Goal: Information Seeking & Learning: Learn about a topic

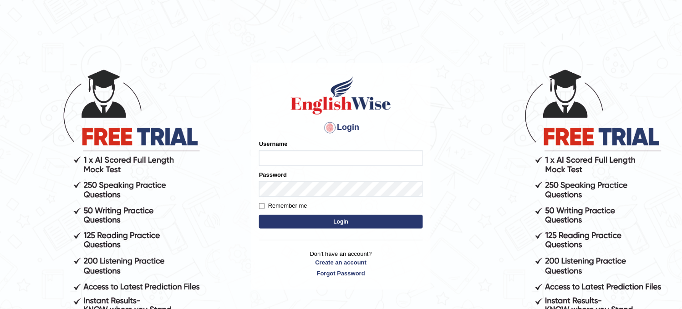
type input "obehi00"
click at [303, 223] on button "Login" at bounding box center [341, 222] width 164 height 14
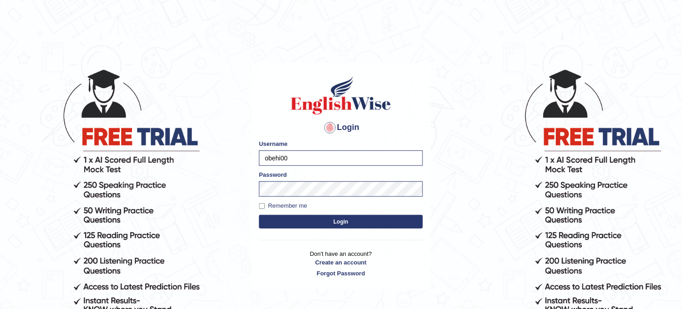
click at [303, 223] on button "Login" at bounding box center [341, 222] width 164 height 14
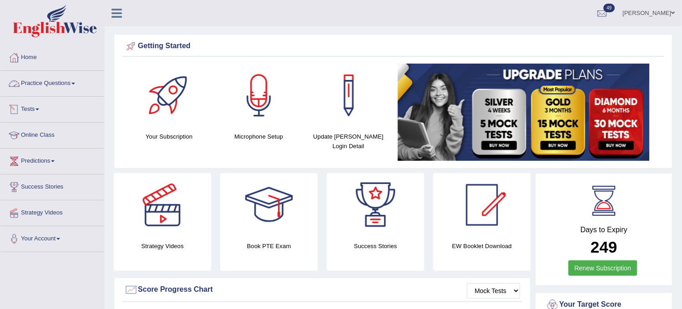
click at [51, 87] on link "Practice Questions" at bounding box center [52, 82] width 104 height 23
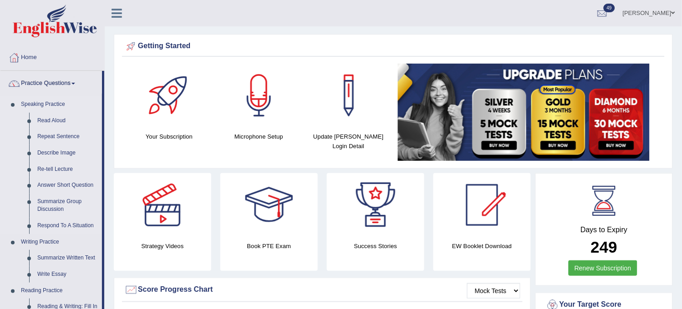
click at [43, 109] on link "Speaking Practice" at bounding box center [59, 104] width 85 height 16
click at [51, 114] on link "Read Aloud" at bounding box center [67, 121] width 69 height 16
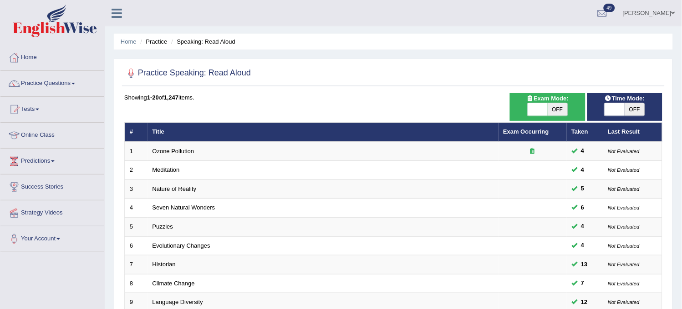
click at [638, 112] on span "OFF" at bounding box center [634, 109] width 20 height 13
checkbox input "true"
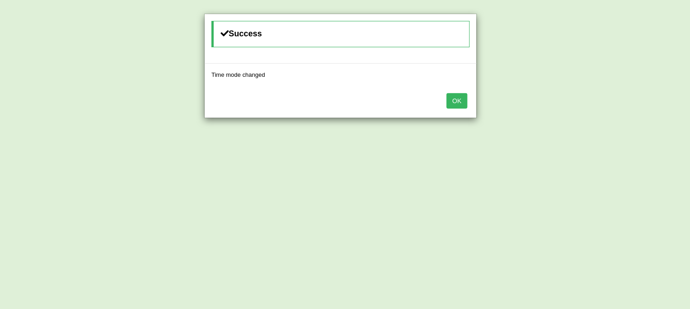
click at [451, 101] on button "OK" at bounding box center [457, 100] width 21 height 15
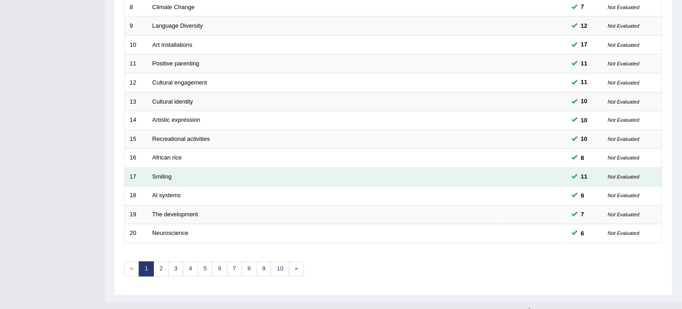
scroll to position [293, 0]
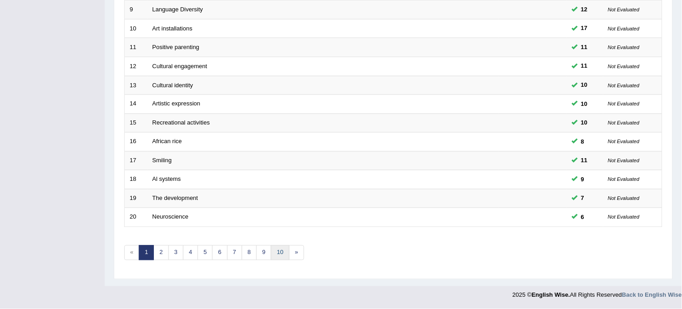
click at [280, 254] on link "10" at bounding box center [280, 253] width 18 height 15
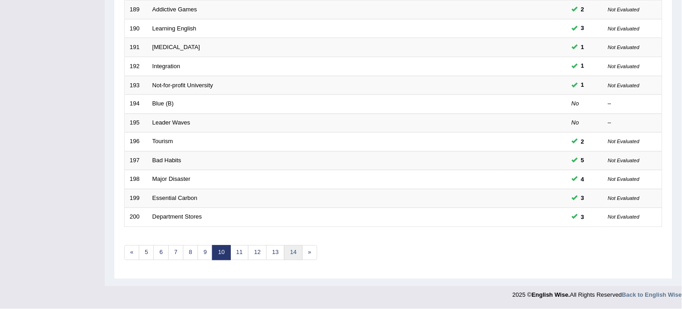
click at [302, 255] on link "14" at bounding box center [293, 253] width 18 height 15
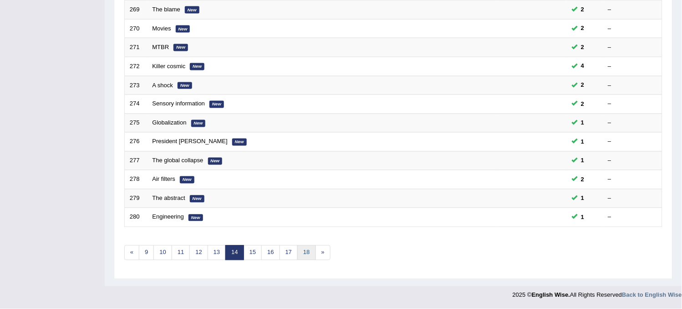
click at [302, 255] on link "18" at bounding box center [306, 253] width 18 height 15
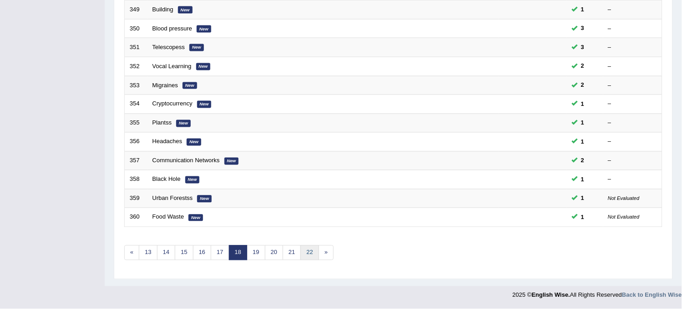
click at [303, 255] on link "22" at bounding box center [309, 253] width 18 height 15
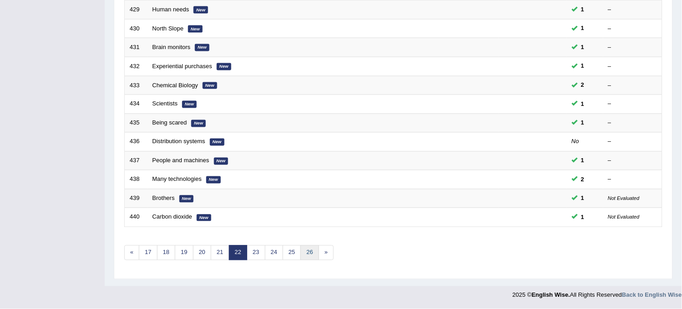
click at [303, 254] on link "26" at bounding box center [309, 253] width 18 height 15
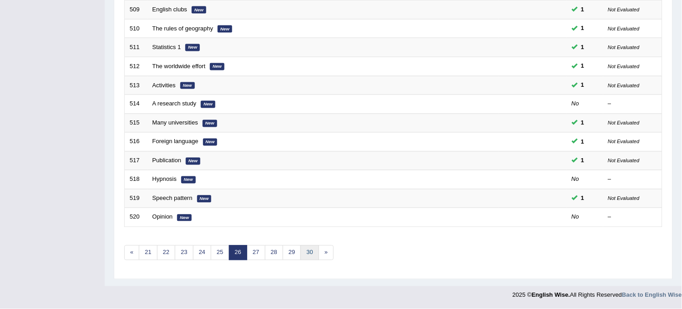
drag, startPoint x: 0, startPoint y: 0, endPoint x: 303, endPoint y: 254, distance: 395.3
click at [303, 254] on link "30" at bounding box center [309, 253] width 18 height 15
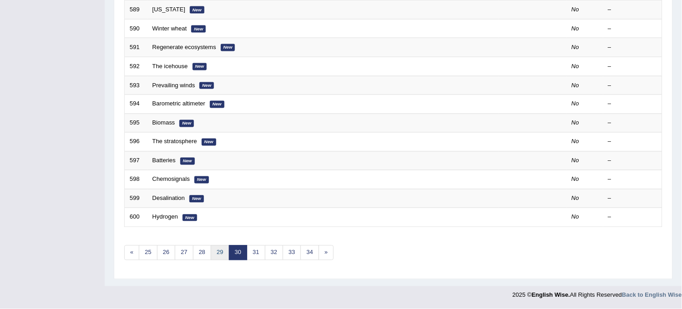
click at [211, 253] on link "29" at bounding box center [220, 253] width 18 height 15
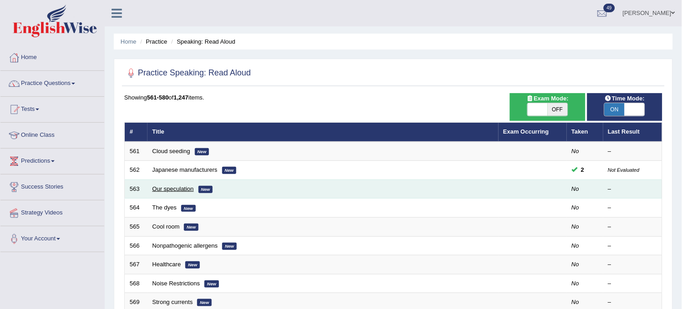
click at [171, 186] on link "Our speculation" at bounding box center [172, 189] width 41 height 7
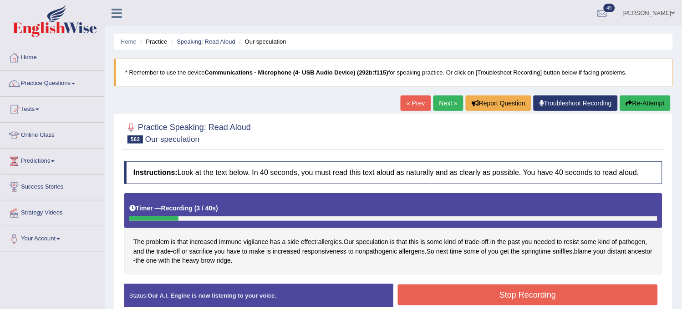
click at [657, 100] on button "Re-Attempt" at bounding box center [645, 103] width 51 height 15
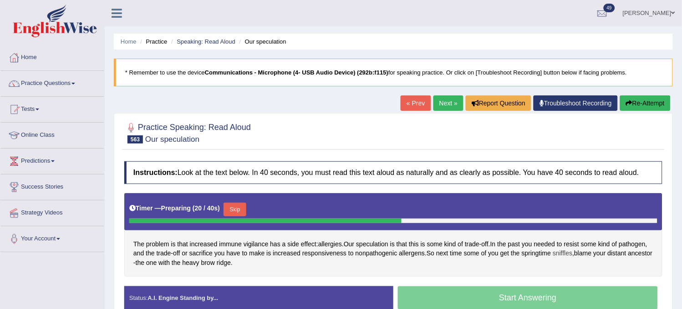
click at [571, 255] on span "sniffles" at bounding box center [562, 254] width 20 height 10
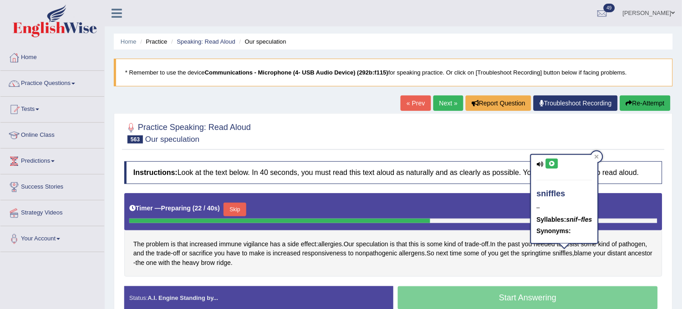
click at [551, 164] on icon at bounding box center [551, 163] width 7 height 5
click at [431, 139] on div at bounding box center [393, 133] width 538 height 28
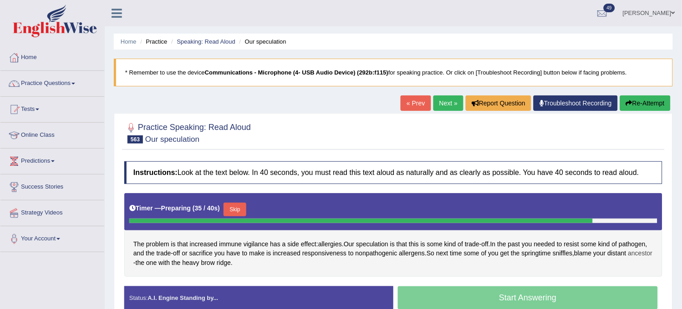
click at [628, 258] on span "ancestor" at bounding box center [640, 254] width 25 height 10
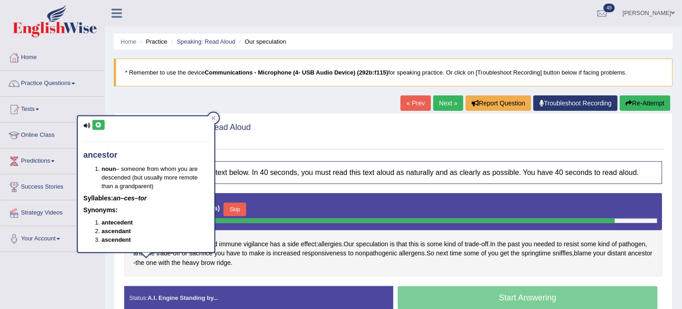
click at [98, 121] on button at bounding box center [98, 125] width 12 height 10
click at [128, 98] on div "Home Practice Speaking: Read Aloud Our speculation * Remember to use the device…" at bounding box center [393, 227] width 577 height 455
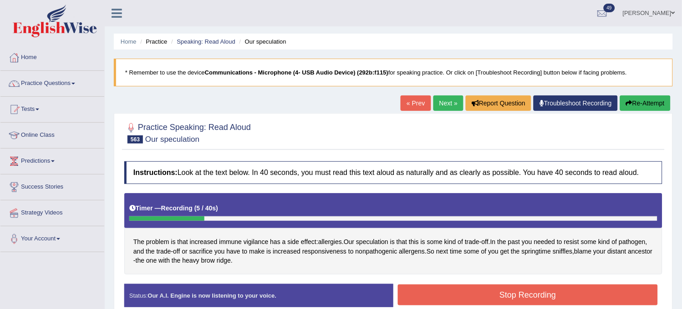
click at [626, 96] on button "Re-Attempt" at bounding box center [645, 103] width 51 height 15
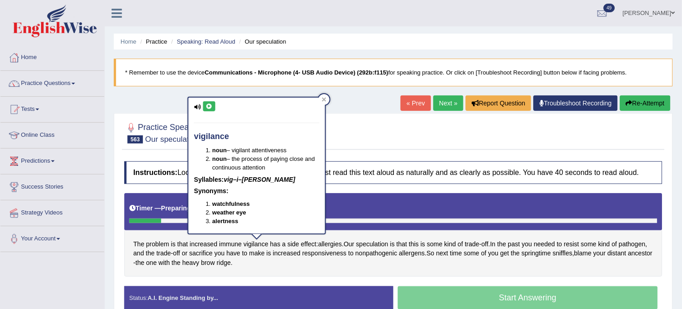
click at [207, 106] on icon at bounding box center [209, 106] width 7 height 5
click at [183, 104] on div "Home Practice Speaking: Read Aloud Our speculation * Remember to use the device…" at bounding box center [393, 227] width 577 height 455
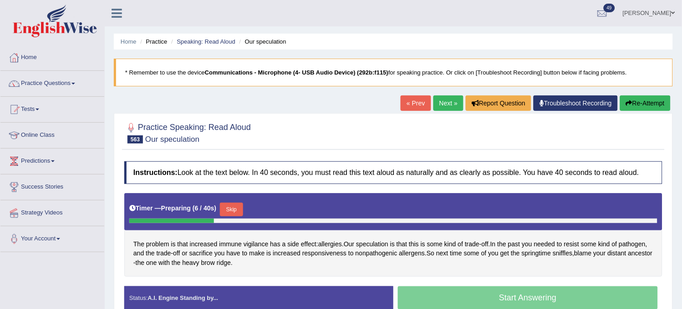
click at [230, 208] on button "Skip" at bounding box center [231, 210] width 23 height 14
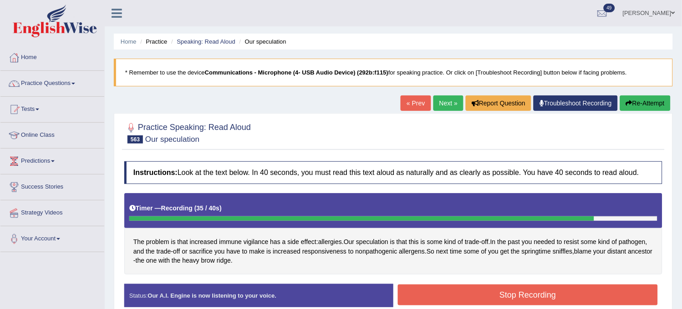
click at [638, 101] on button "Re-Attempt" at bounding box center [645, 103] width 51 height 15
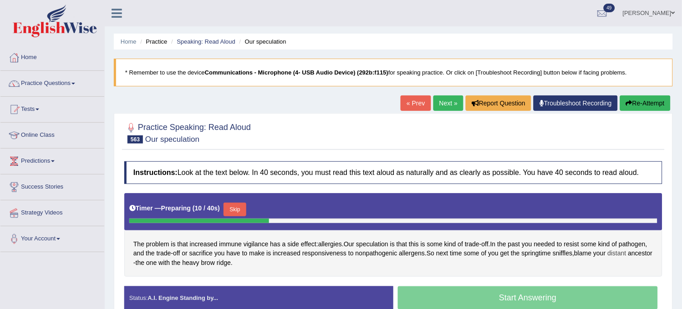
click at [613, 252] on span "distant" at bounding box center [616, 254] width 19 height 10
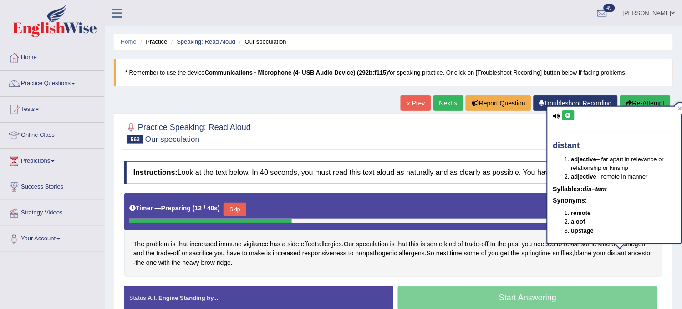
click at [566, 117] on icon at bounding box center [568, 115] width 7 height 5
click at [372, 151] on div "Practice Speaking: Read Aloud 563 Our speculation Instructions: Look at the tex…" at bounding box center [393, 219] width 559 height 213
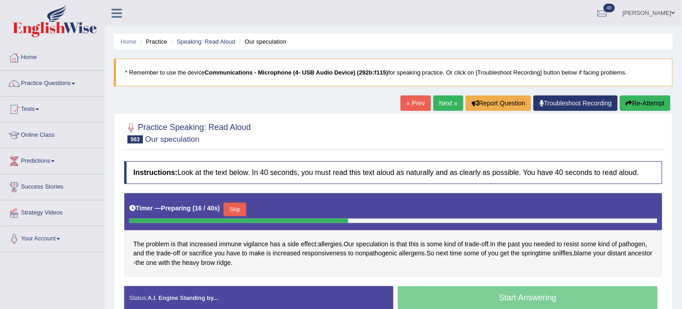
click at [235, 216] on button "Skip" at bounding box center [234, 210] width 23 height 14
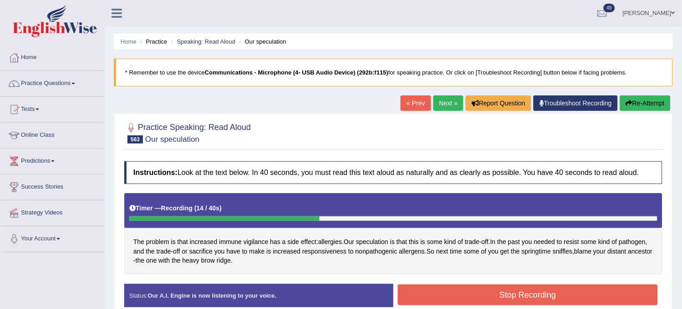
click at [637, 105] on button "Re-Attempt" at bounding box center [645, 103] width 51 height 15
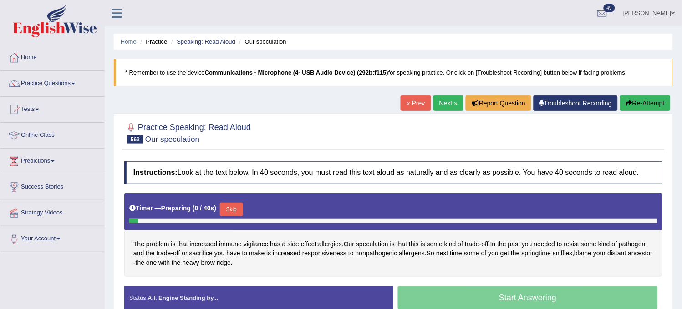
click at [236, 207] on button "Skip" at bounding box center [231, 210] width 23 height 14
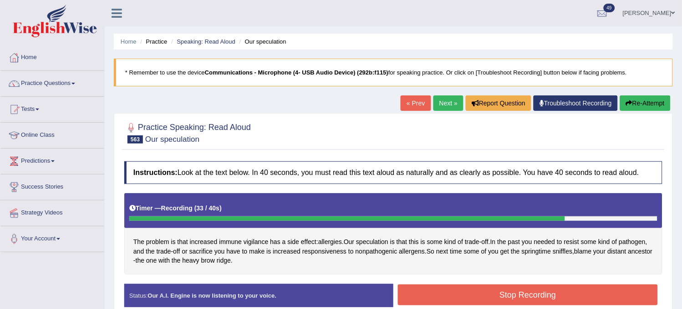
click at [490, 302] on button "Stop Recording" at bounding box center [528, 295] width 260 height 21
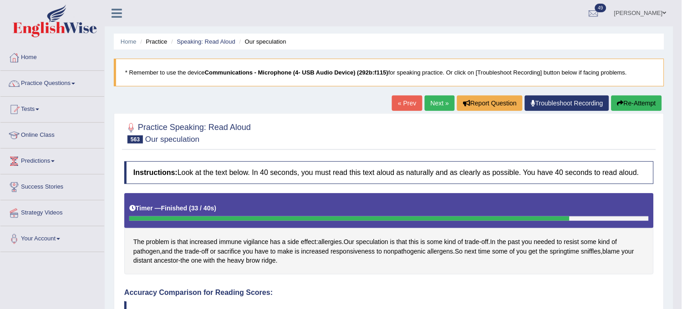
click at [442, 96] on link "Next »" at bounding box center [440, 103] width 30 height 15
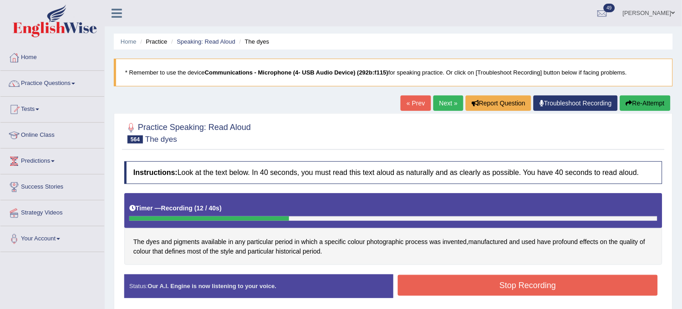
click at [648, 102] on button "Re-Attempt" at bounding box center [645, 103] width 51 height 15
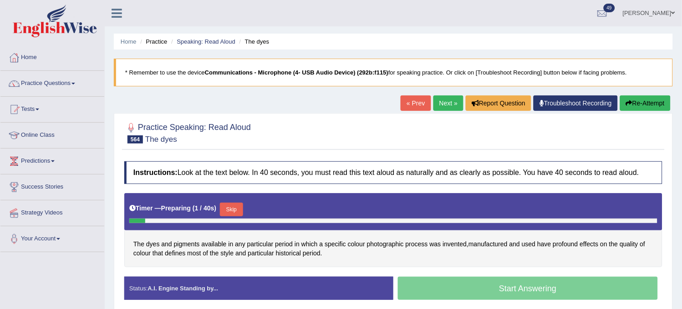
drag, startPoint x: 0, startPoint y: 0, endPoint x: 225, endPoint y: 207, distance: 305.9
click at [225, 207] on button "Skip" at bounding box center [231, 210] width 23 height 14
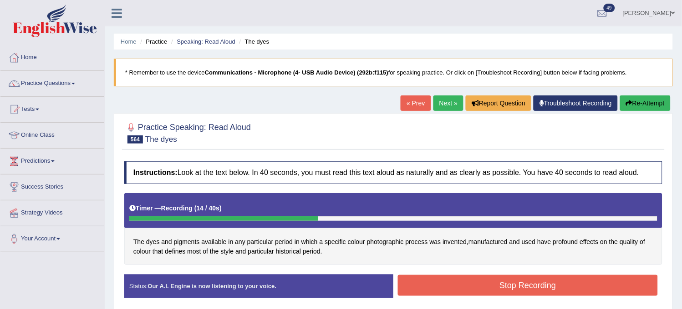
click at [631, 104] on button "Re-Attempt" at bounding box center [645, 103] width 51 height 15
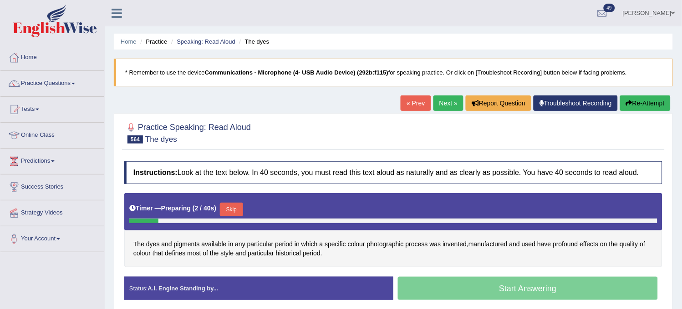
click at [230, 214] on button "Skip" at bounding box center [231, 210] width 23 height 14
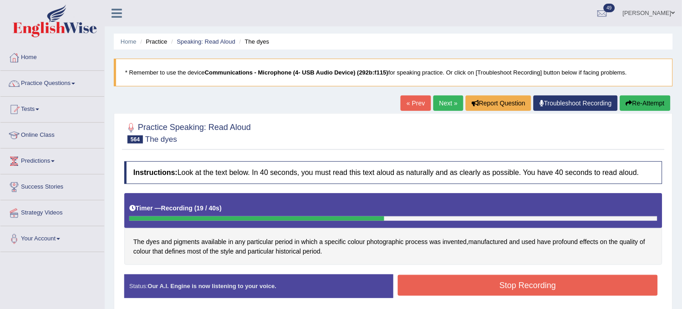
click at [455, 276] on button "Stop Recording" at bounding box center [528, 285] width 260 height 21
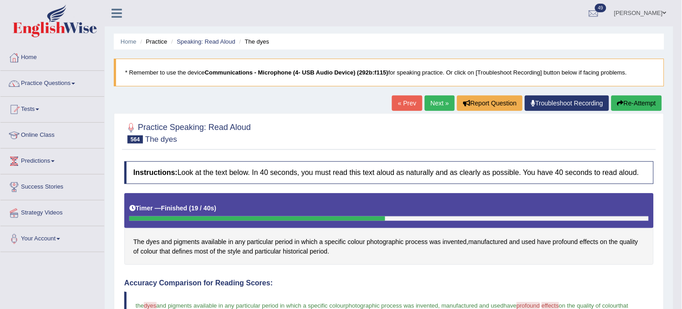
click at [427, 104] on link "Next »" at bounding box center [440, 103] width 30 height 15
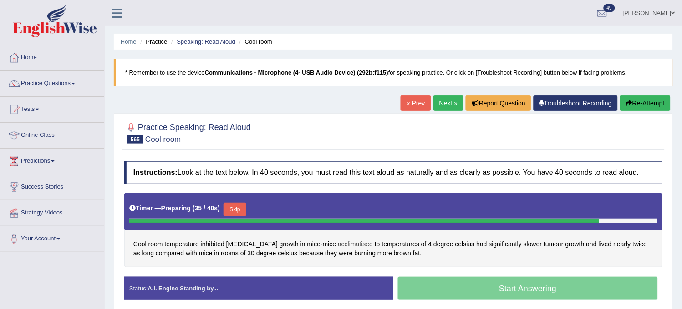
click at [338, 243] on span "acclimatised" at bounding box center [355, 245] width 35 height 10
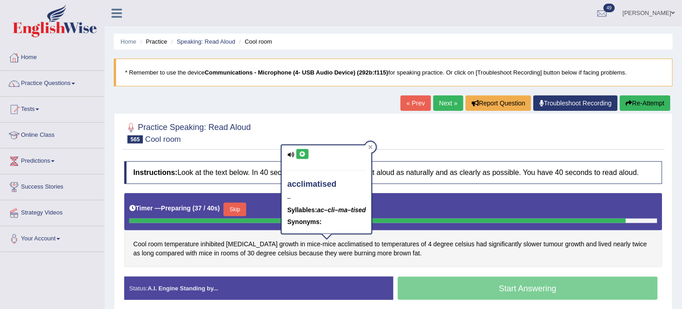
click at [301, 155] on icon at bounding box center [302, 154] width 7 height 5
click at [307, 120] on div at bounding box center [393, 133] width 538 height 28
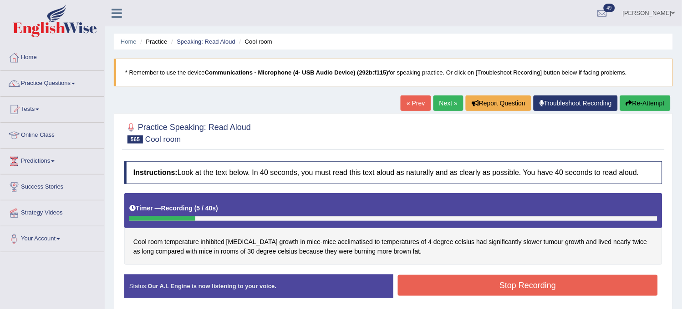
click at [647, 103] on button "Re-Attempt" at bounding box center [645, 103] width 51 height 15
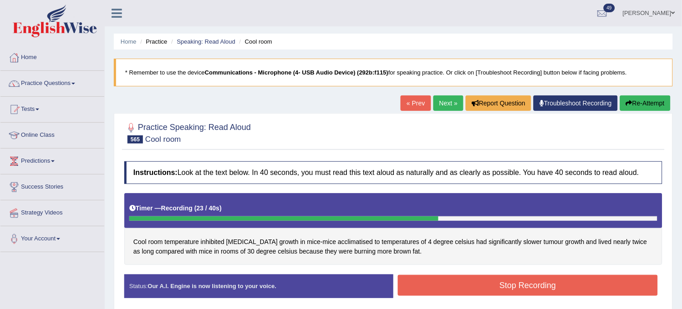
click at [631, 106] on button "Re-Attempt" at bounding box center [645, 103] width 51 height 15
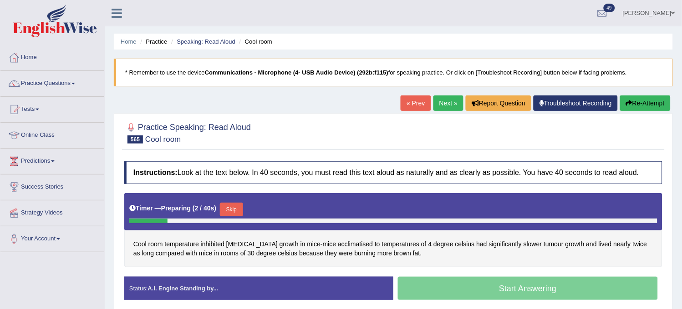
click at [234, 216] on button "Skip" at bounding box center [231, 210] width 23 height 14
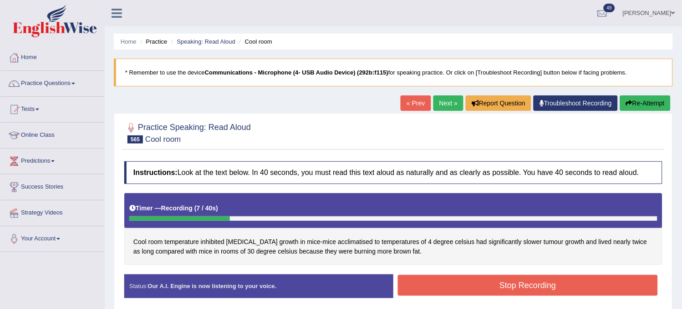
click at [640, 108] on button "Re-Attempt" at bounding box center [645, 103] width 51 height 15
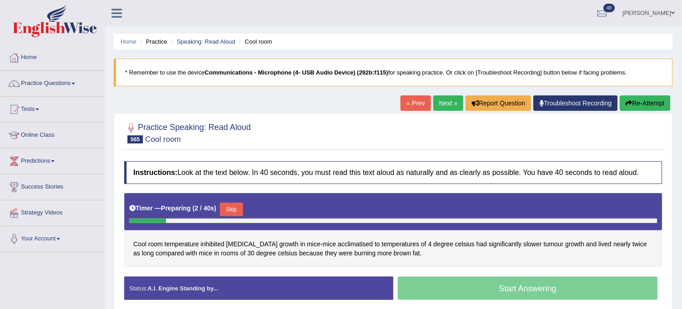
click at [241, 206] on button "Skip" at bounding box center [231, 210] width 23 height 14
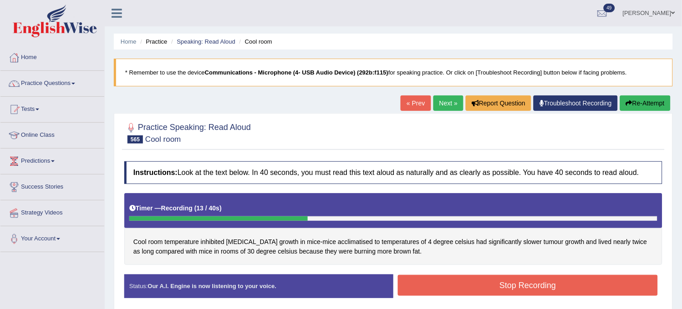
click at [632, 97] on button "Re-Attempt" at bounding box center [645, 103] width 51 height 15
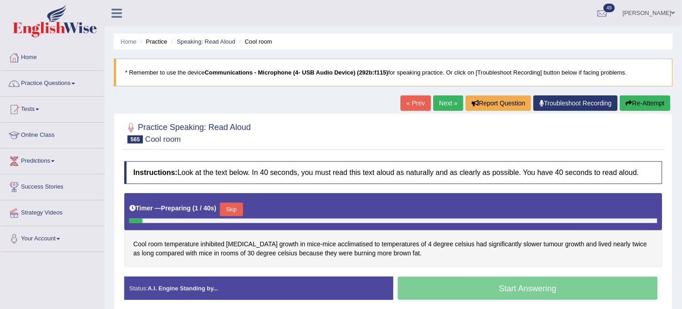
click at [236, 210] on button "Skip" at bounding box center [231, 210] width 23 height 14
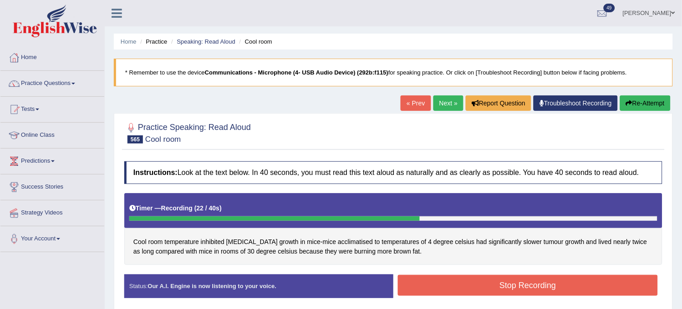
click at [471, 280] on button "Stop Recording" at bounding box center [528, 285] width 260 height 21
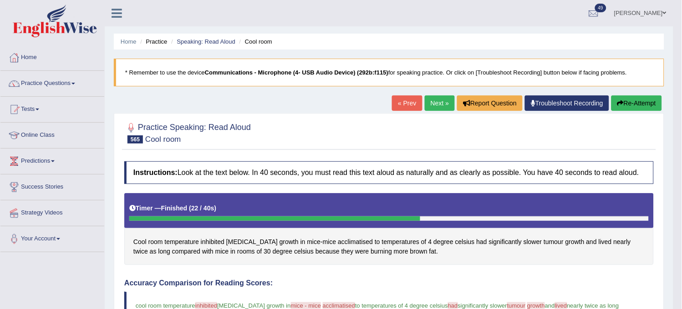
click at [623, 101] on button "Re-Attempt" at bounding box center [636, 103] width 51 height 15
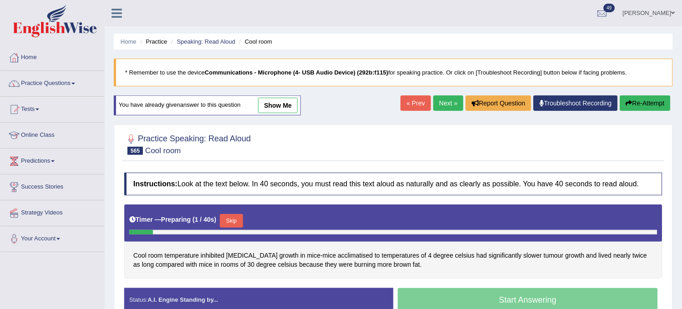
click at [235, 221] on button "Skip" at bounding box center [231, 221] width 23 height 14
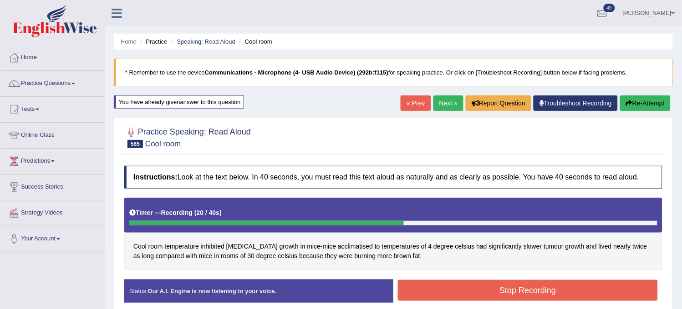
click at [438, 287] on button "Stop Recording" at bounding box center [528, 290] width 260 height 21
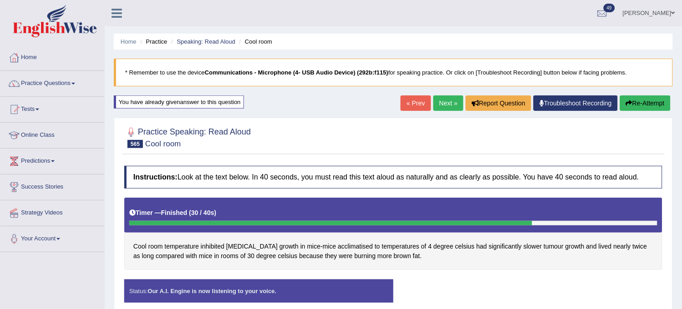
click at [642, 108] on button "Re-Attempt" at bounding box center [645, 103] width 51 height 15
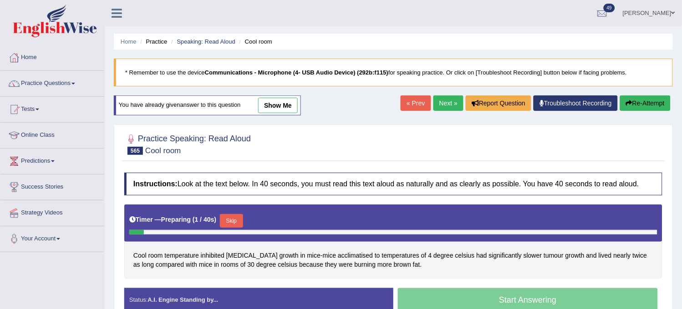
click at [236, 217] on button "Skip" at bounding box center [231, 221] width 23 height 14
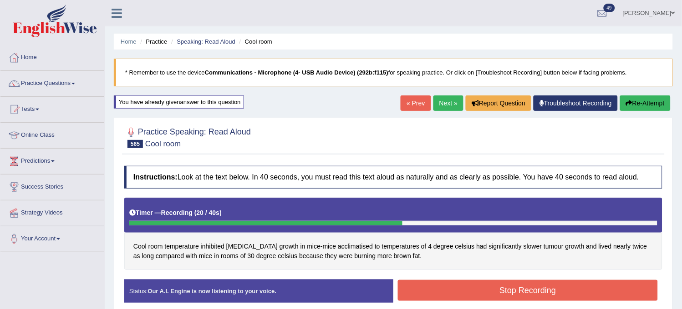
click at [413, 294] on button "Stop Recording" at bounding box center [528, 290] width 260 height 21
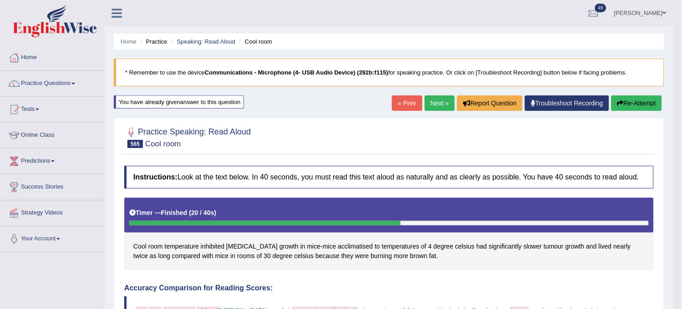
click at [635, 98] on button "Re-Attempt" at bounding box center [636, 103] width 51 height 15
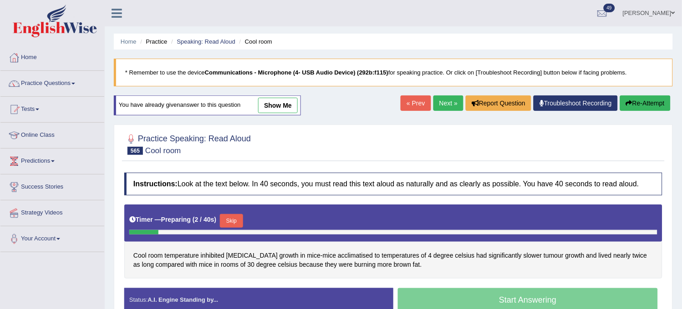
click at [227, 227] on button "Skip" at bounding box center [231, 221] width 23 height 14
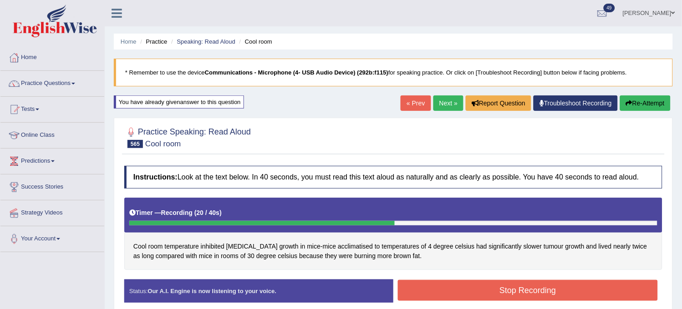
click at [440, 288] on button "Stop Recording" at bounding box center [528, 290] width 260 height 21
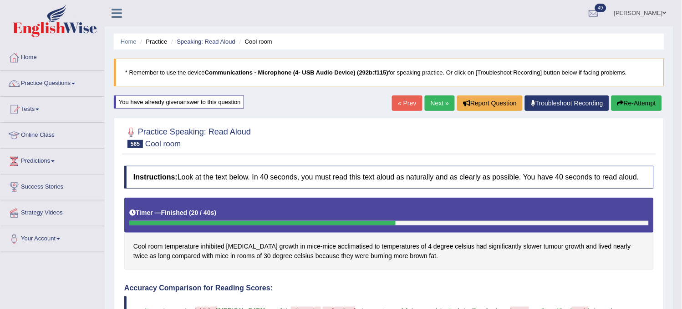
click at [433, 101] on link "Next »" at bounding box center [440, 103] width 30 height 15
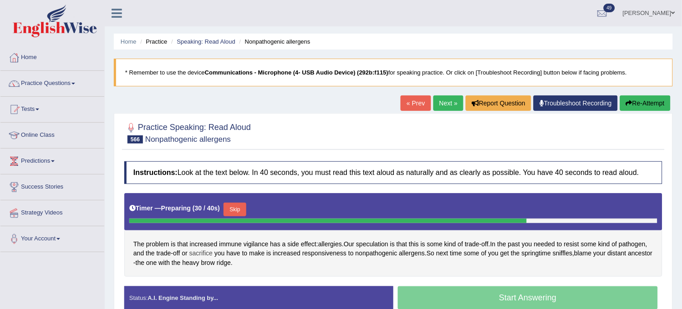
click at [202, 254] on span "sacrifice" at bounding box center [200, 254] width 23 height 10
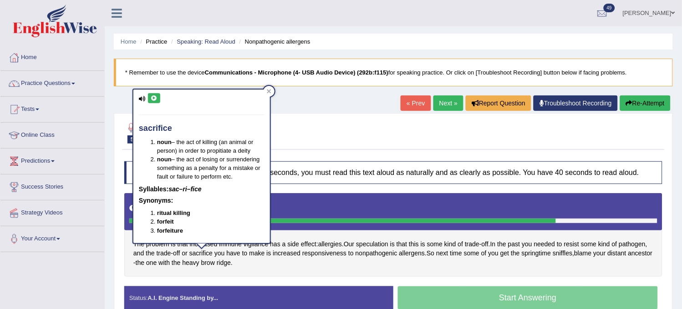
click at [152, 97] on icon at bounding box center [154, 98] width 7 height 5
click at [342, 150] on div "Practice Speaking: Read Aloud 566 Nonpathogenic allergens" at bounding box center [393, 134] width 542 height 32
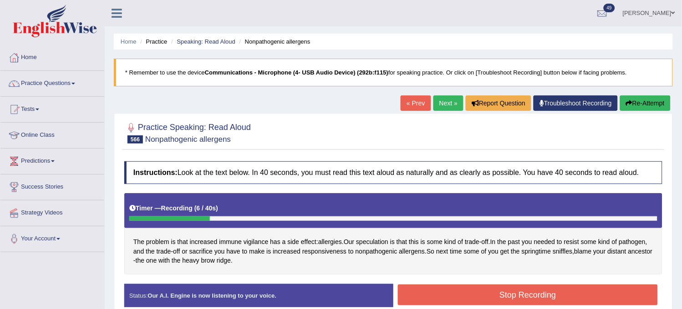
click at [651, 101] on button "Re-Attempt" at bounding box center [645, 103] width 51 height 15
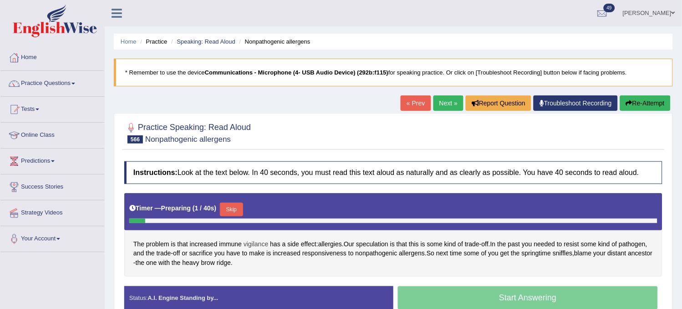
click at [253, 246] on span "vigilance" at bounding box center [255, 245] width 25 height 10
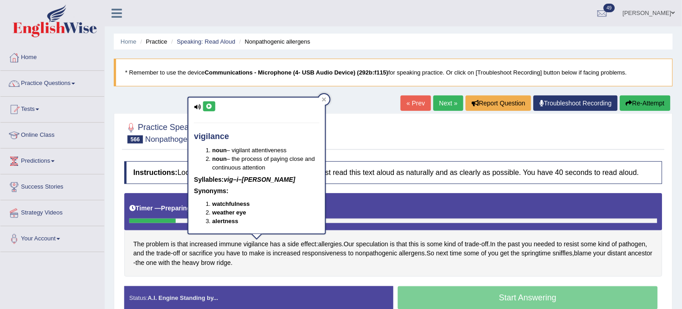
click at [211, 106] on icon at bounding box center [209, 106] width 7 height 5
click at [181, 107] on div "Home Practice Speaking: Read Aloud Nonpathogenic allergens * Remember to use th…" at bounding box center [393, 227] width 577 height 455
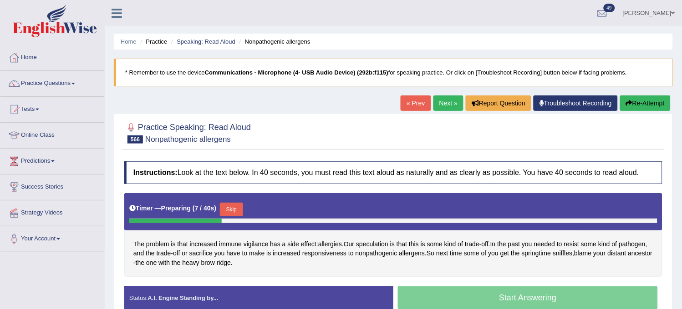
click at [234, 208] on button "Skip" at bounding box center [231, 210] width 23 height 14
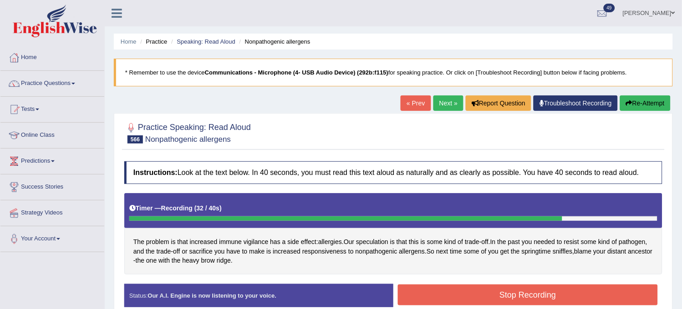
click at [626, 101] on icon "button" at bounding box center [629, 103] width 6 height 6
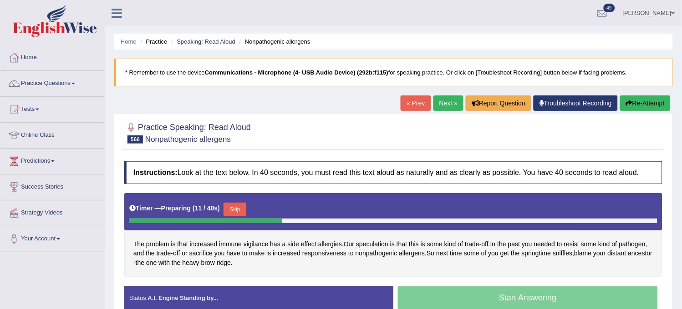
click at [234, 208] on button "Skip" at bounding box center [234, 210] width 23 height 14
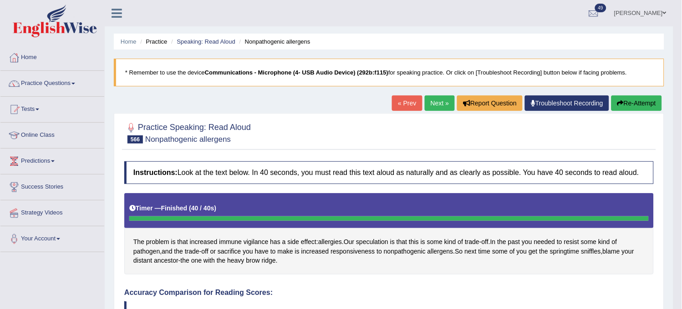
click at [430, 96] on link "Next »" at bounding box center [440, 103] width 30 height 15
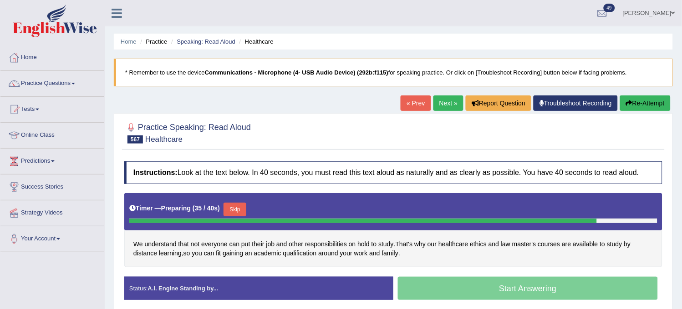
click at [236, 211] on button "Skip" at bounding box center [234, 210] width 23 height 14
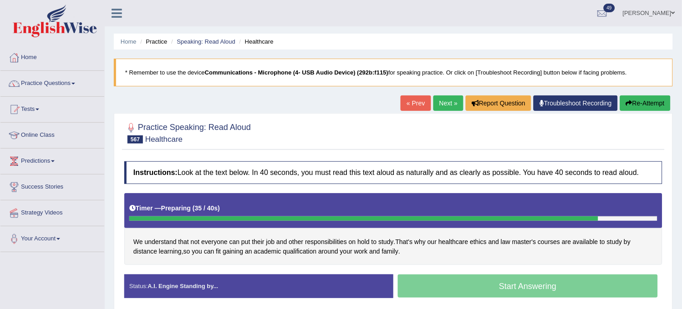
click at [235, 211] on div "Timer — Preparing ( 35 / 40s )" at bounding box center [393, 209] width 528 height 16
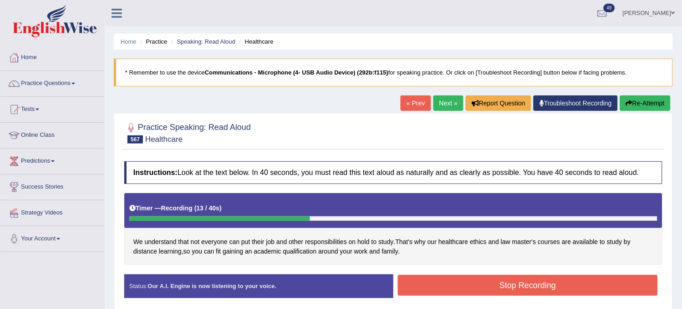
click at [647, 103] on button "Re-Attempt" at bounding box center [645, 103] width 51 height 15
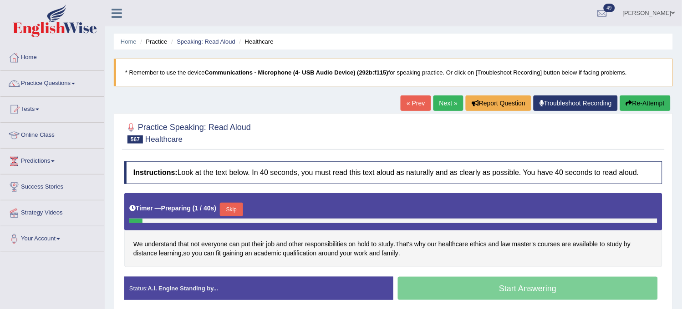
click at [240, 203] on button "Skip" at bounding box center [231, 210] width 23 height 14
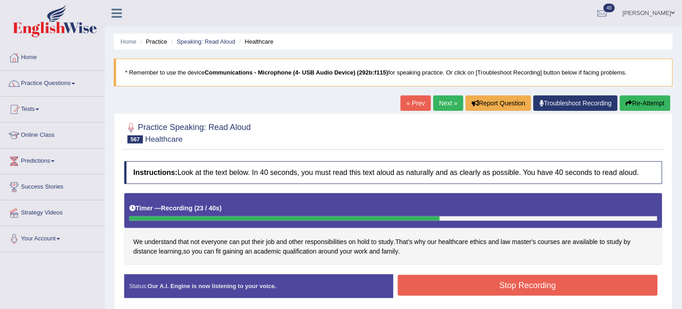
click at [474, 277] on button "Stop Recording" at bounding box center [528, 285] width 260 height 21
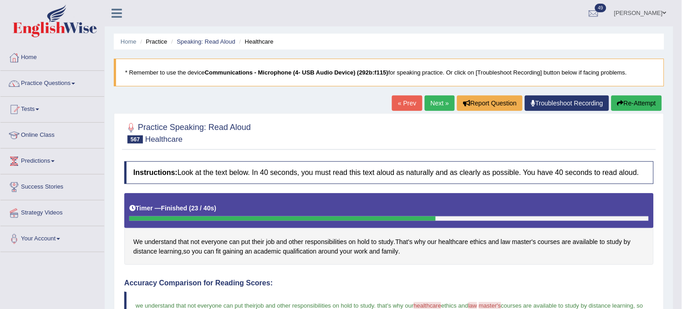
click at [627, 102] on button "Re-Attempt" at bounding box center [636, 103] width 51 height 15
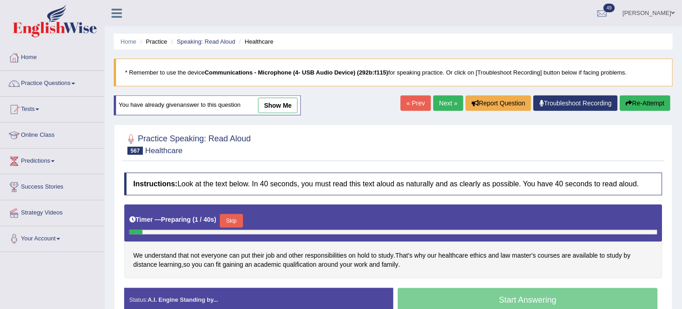
click at [224, 216] on button "Skip" at bounding box center [231, 221] width 23 height 14
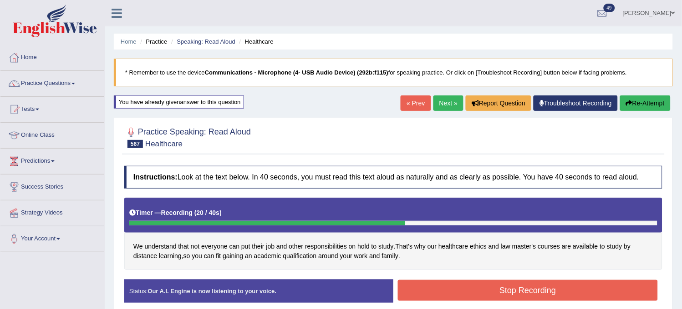
click at [520, 290] on button "Stop Recording" at bounding box center [528, 290] width 260 height 21
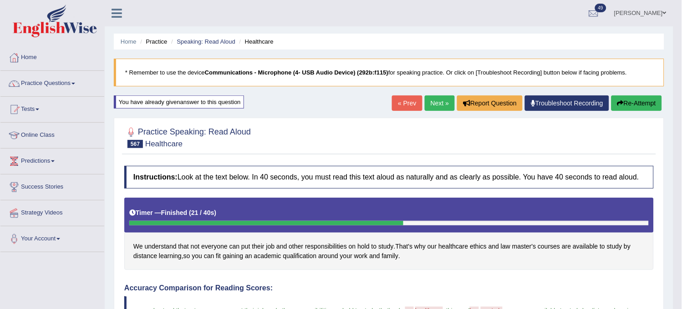
click at [428, 105] on link "Next »" at bounding box center [440, 103] width 30 height 15
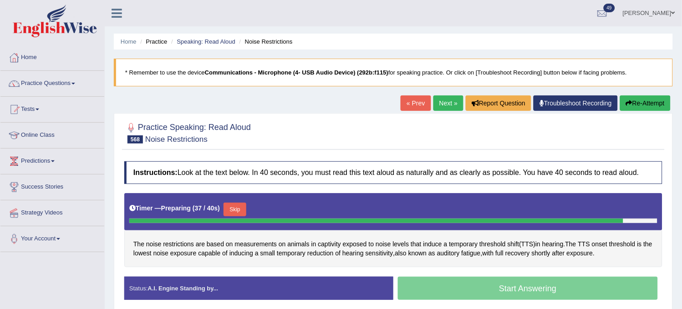
click at [629, 107] on button "Re-Attempt" at bounding box center [645, 103] width 51 height 15
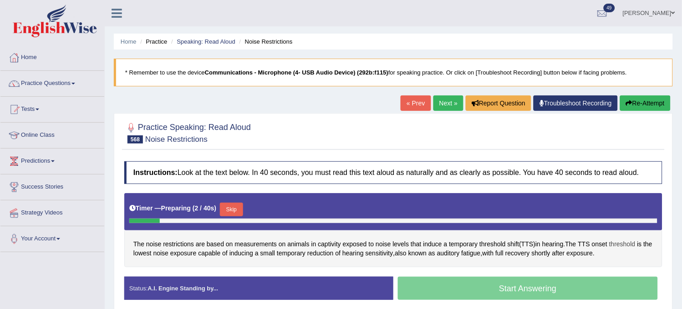
click at [624, 242] on span "threshold" at bounding box center [622, 245] width 26 height 10
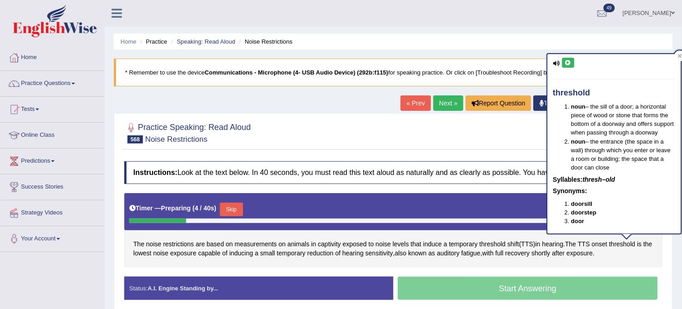
click at [568, 64] on icon at bounding box center [568, 62] width 7 height 5
click at [352, 144] on div at bounding box center [393, 133] width 538 height 28
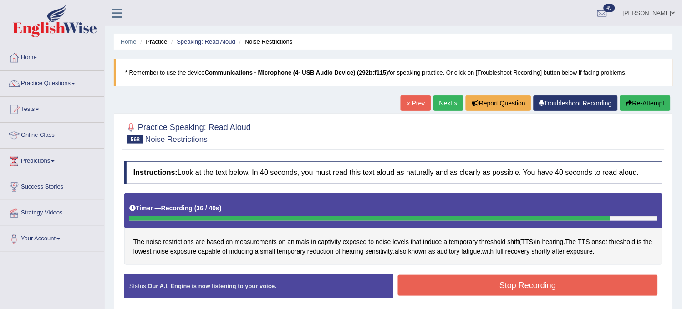
click at [635, 110] on button "Re-Attempt" at bounding box center [645, 103] width 51 height 15
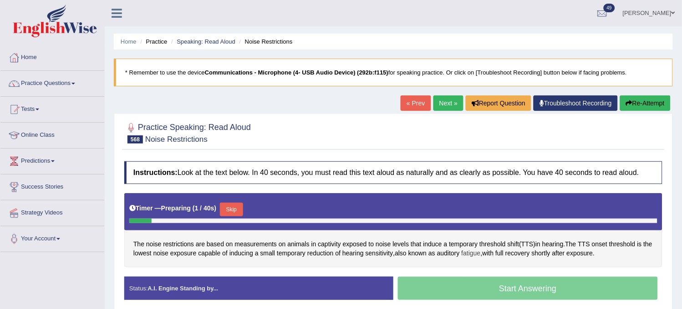
click at [480, 255] on span "fatigue" at bounding box center [470, 254] width 19 height 10
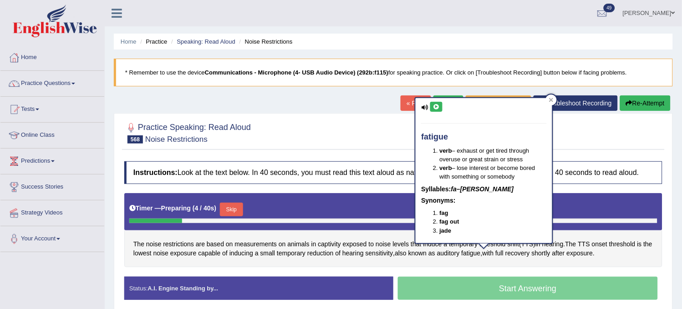
click at [438, 110] on button at bounding box center [436, 107] width 12 height 10
click at [181, 247] on span "restrictions" at bounding box center [178, 245] width 31 height 10
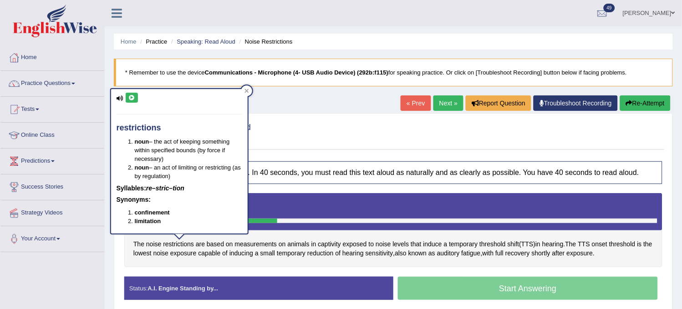
click at [130, 99] on icon at bounding box center [131, 97] width 7 height 5
click at [302, 116] on div "Practice Speaking: Read Aloud 568 Noise Restrictions Instructions: Look at the …" at bounding box center [393, 215] width 559 height 204
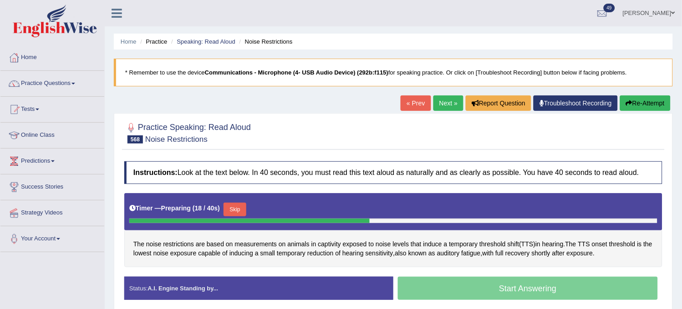
click at [241, 205] on button "Skip" at bounding box center [234, 210] width 23 height 14
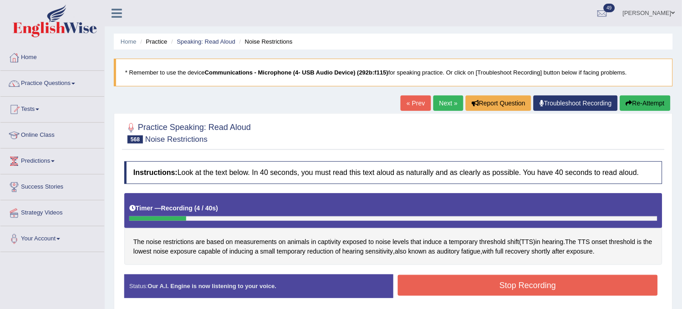
click at [638, 107] on button "Re-Attempt" at bounding box center [645, 103] width 51 height 15
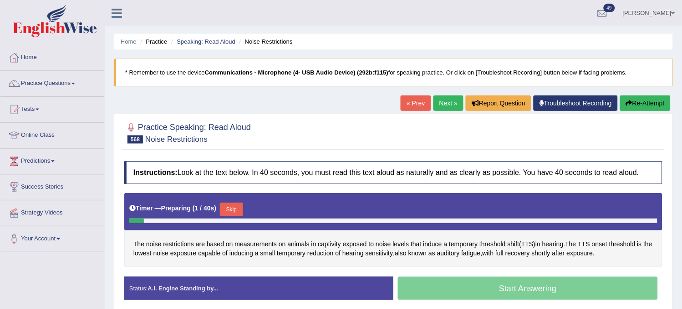
drag, startPoint x: 0, startPoint y: 0, endPoint x: 233, endPoint y: 212, distance: 315.0
click at [233, 212] on button "Skip" at bounding box center [231, 210] width 23 height 14
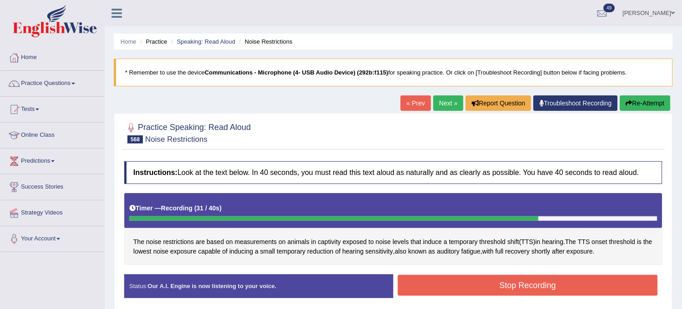
click at [575, 283] on button "Stop Recording" at bounding box center [528, 285] width 260 height 21
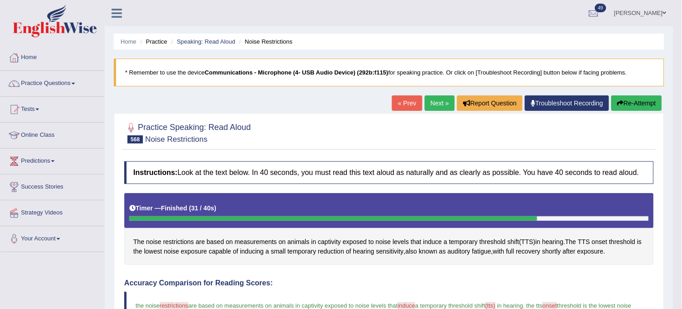
click at [627, 104] on button "Re-Attempt" at bounding box center [636, 103] width 51 height 15
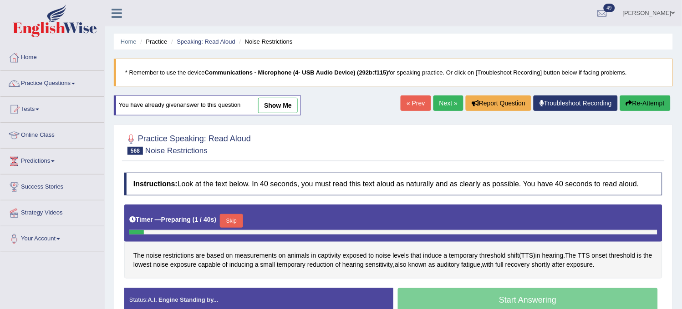
drag, startPoint x: 0, startPoint y: 0, endPoint x: 240, endPoint y: 223, distance: 327.7
click at [240, 223] on button "Skip" at bounding box center [231, 221] width 23 height 14
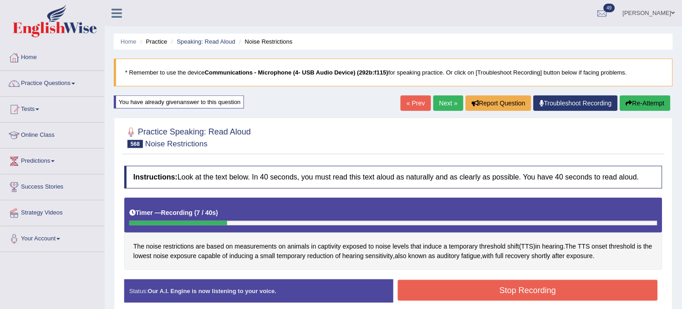
click at [632, 101] on button "Re-Attempt" at bounding box center [645, 103] width 51 height 15
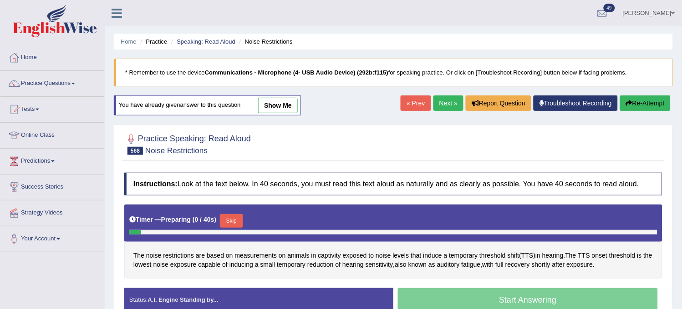
click at [237, 222] on button "Skip" at bounding box center [231, 221] width 23 height 14
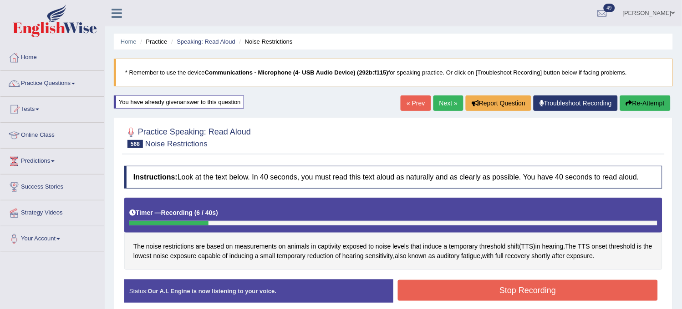
click at [654, 99] on button "Re-Attempt" at bounding box center [645, 103] width 51 height 15
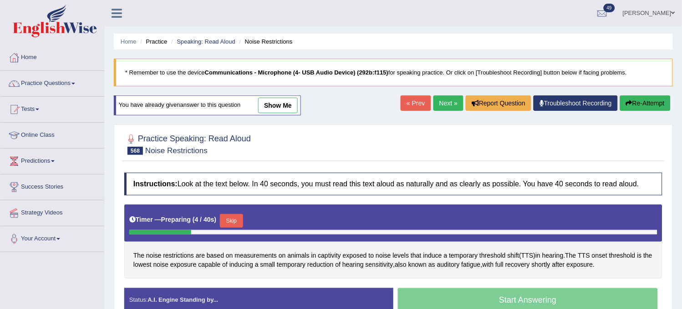
click at [226, 220] on button "Skip" at bounding box center [231, 221] width 23 height 14
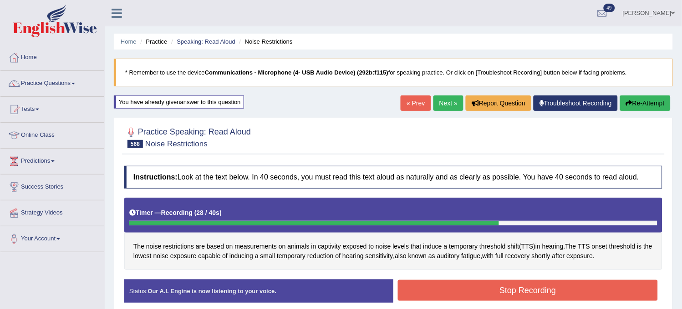
click at [474, 296] on button "Stop Recording" at bounding box center [528, 290] width 260 height 21
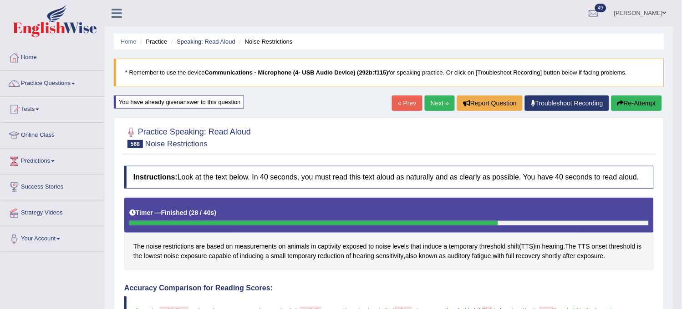
click at [438, 106] on link "Next »" at bounding box center [440, 103] width 30 height 15
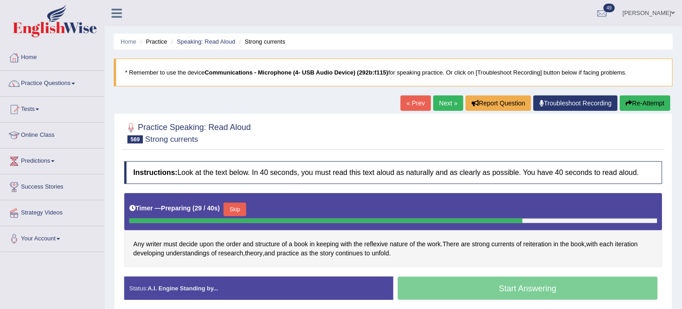
click at [640, 101] on button "Re-Attempt" at bounding box center [645, 103] width 51 height 15
click at [639, 101] on button "Re-Attempt" at bounding box center [645, 103] width 51 height 15
click at [546, 243] on span "reiteration" at bounding box center [537, 245] width 28 height 10
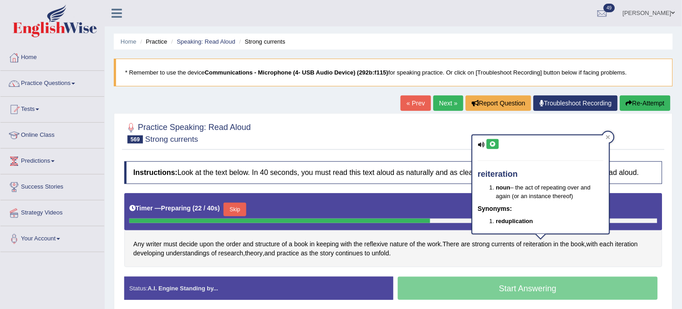
click at [489, 143] on icon at bounding box center [492, 144] width 7 height 5
click at [419, 142] on div at bounding box center [393, 133] width 538 height 28
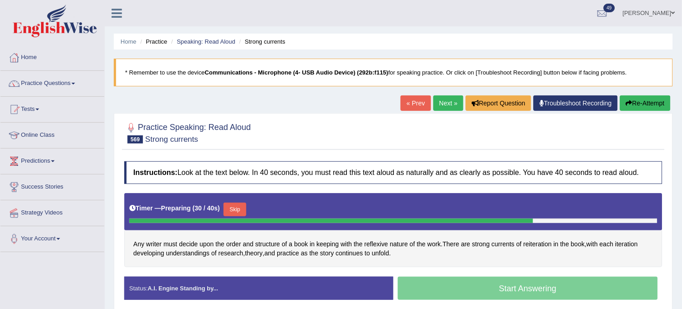
click at [627, 109] on button "Re-Attempt" at bounding box center [645, 103] width 51 height 15
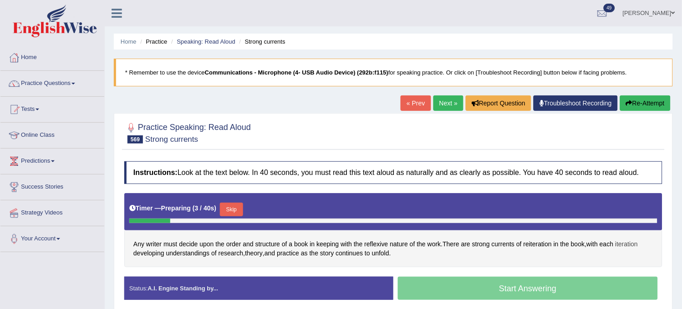
click at [629, 247] on span "iteration" at bounding box center [626, 245] width 23 height 10
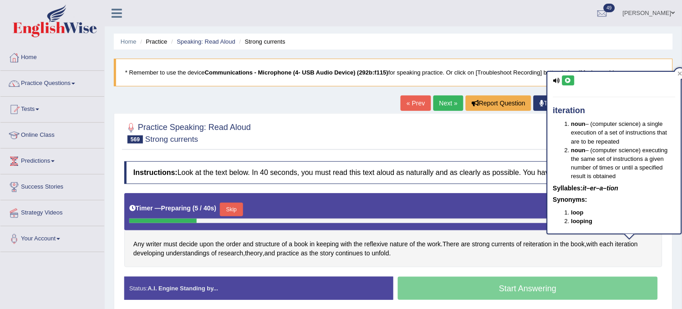
click at [567, 82] on icon at bounding box center [568, 80] width 7 height 5
click at [493, 121] on div at bounding box center [393, 133] width 538 height 28
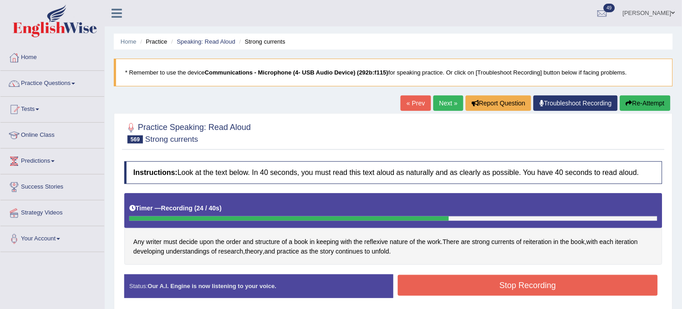
click at [640, 110] on button "Re-Attempt" at bounding box center [645, 103] width 51 height 15
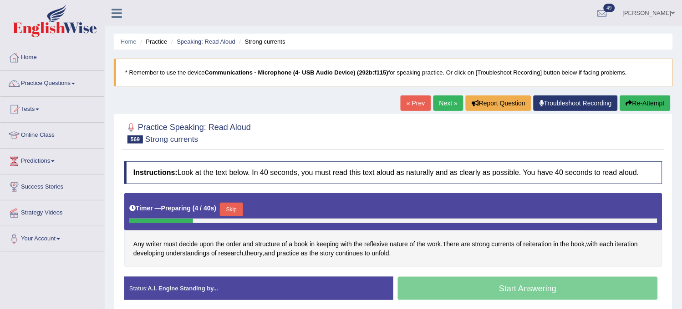
click at [234, 214] on div "Skip" at bounding box center [231, 211] width 23 height 16
click at [234, 214] on button "Skip" at bounding box center [231, 210] width 23 height 14
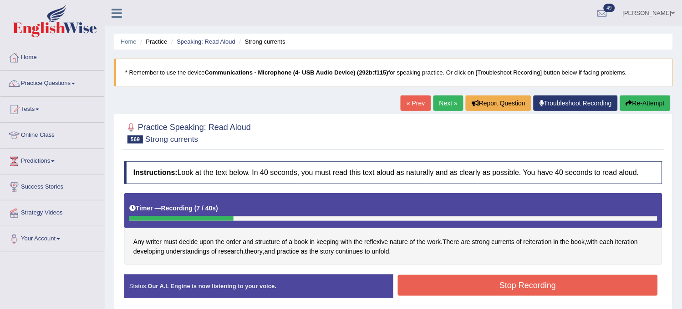
click at [637, 96] on button "Re-Attempt" at bounding box center [645, 103] width 51 height 15
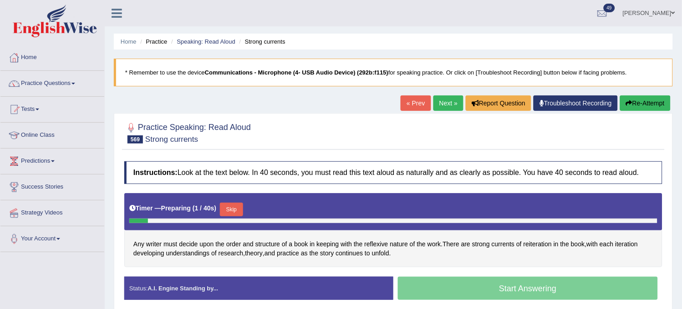
click at [233, 210] on button "Skip" at bounding box center [231, 210] width 23 height 14
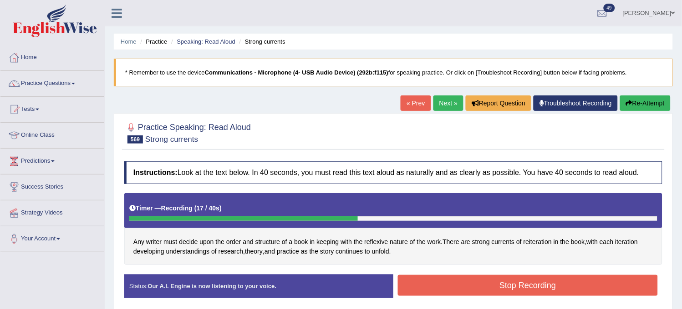
click at [632, 101] on button "Re-Attempt" at bounding box center [645, 103] width 51 height 15
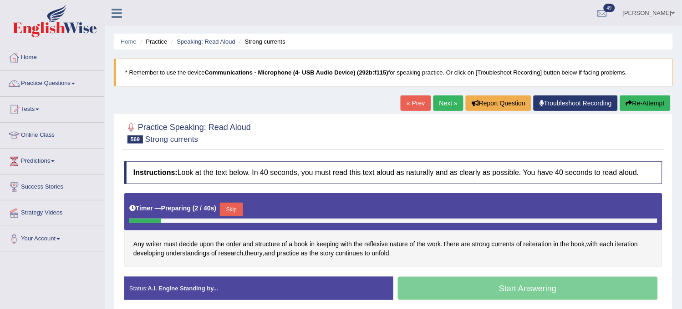
click at [240, 210] on button "Skip" at bounding box center [231, 210] width 23 height 14
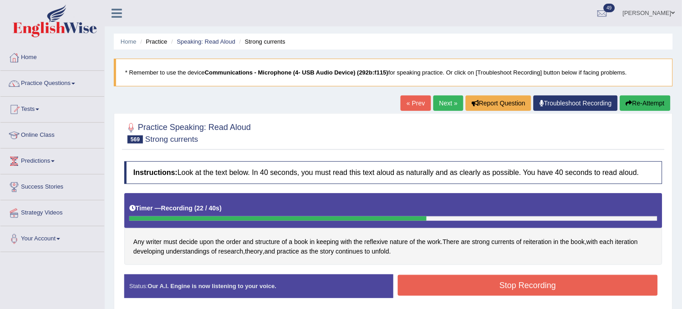
click at [463, 283] on button "Stop Recording" at bounding box center [528, 285] width 260 height 21
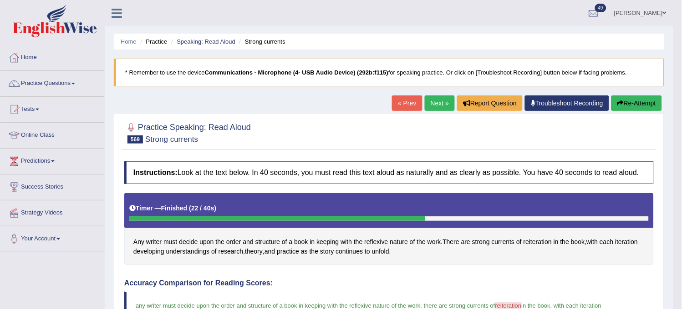
click at [441, 105] on link "Next »" at bounding box center [440, 103] width 30 height 15
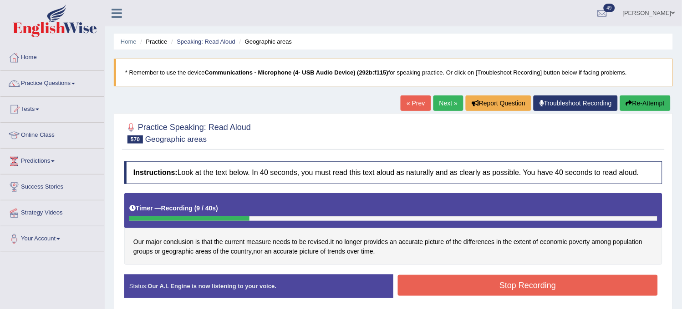
click at [657, 107] on button "Re-Attempt" at bounding box center [645, 103] width 51 height 15
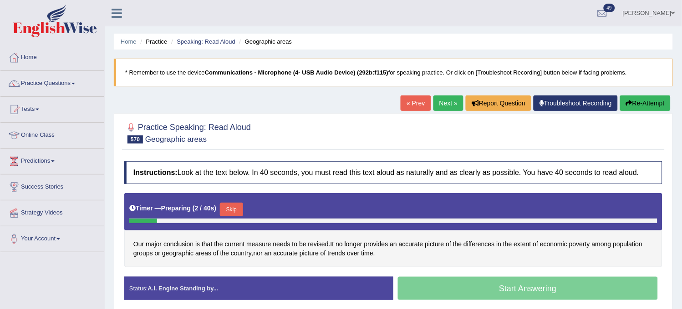
click at [224, 213] on button "Skip" at bounding box center [231, 210] width 23 height 14
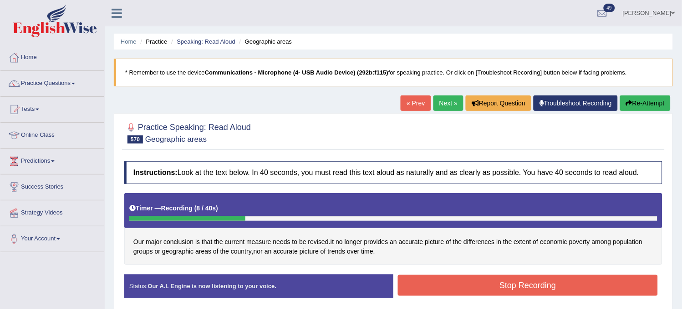
click at [642, 108] on button "Re-Attempt" at bounding box center [645, 103] width 51 height 15
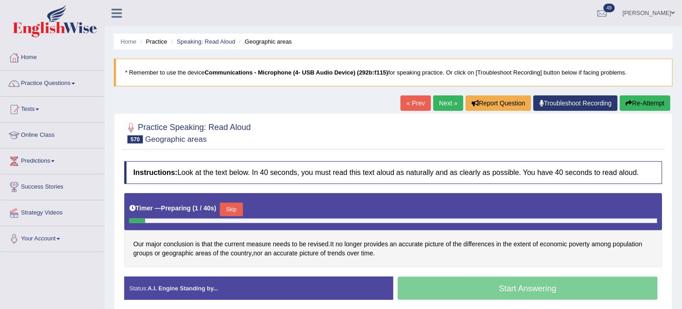
click at [223, 201] on div "Timer — Preparing ( 1 / 40s ) Skip" at bounding box center [393, 210] width 528 height 18
click at [232, 203] on button "Skip" at bounding box center [231, 210] width 23 height 14
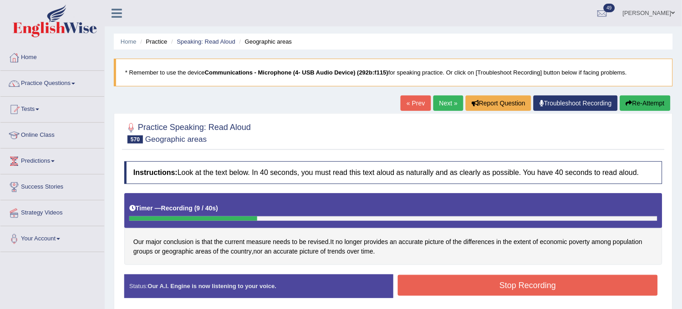
click at [635, 106] on button "Re-Attempt" at bounding box center [645, 103] width 51 height 15
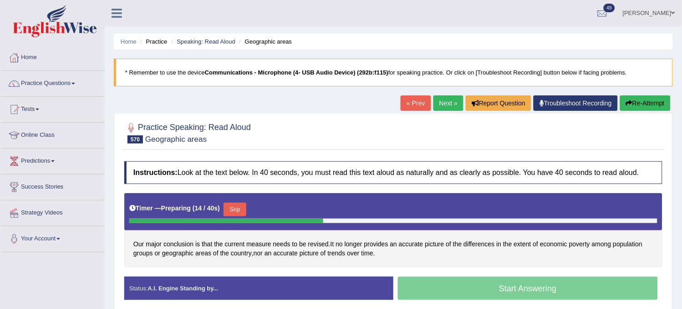
click at [239, 214] on button "Skip" at bounding box center [234, 210] width 23 height 14
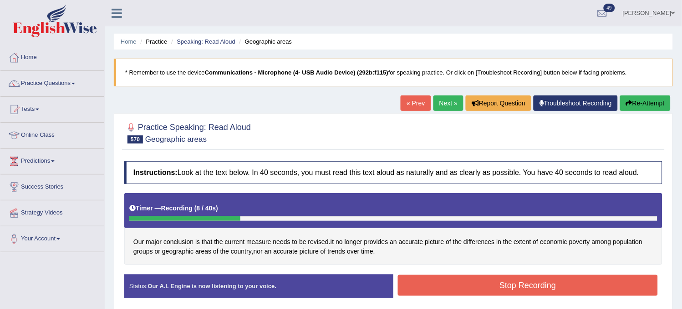
click at [653, 111] on div "« Prev Next » Report Question Troubleshoot Recording Re-Attempt" at bounding box center [536, 105] width 272 height 18
click at [654, 102] on button "Re-Attempt" at bounding box center [645, 103] width 51 height 15
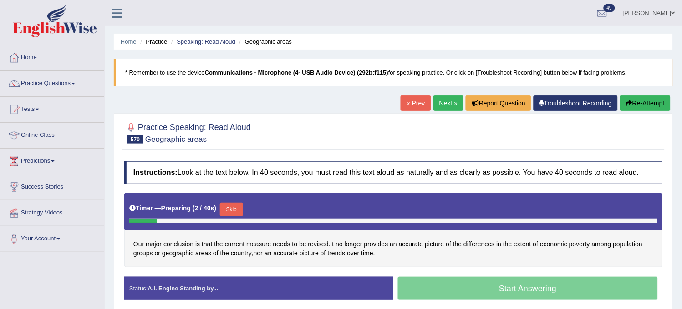
click at [226, 211] on button "Skip" at bounding box center [231, 210] width 23 height 14
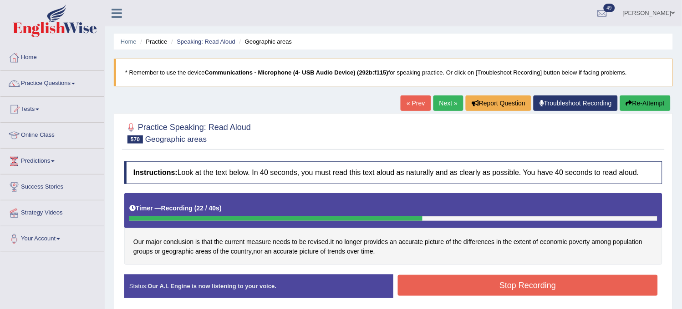
click at [509, 283] on button "Stop Recording" at bounding box center [528, 285] width 260 height 21
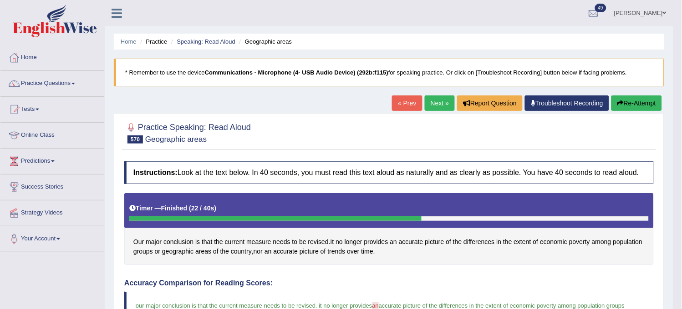
click at [434, 103] on link "Next »" at bounding box center [440, 103] width 30 height 15
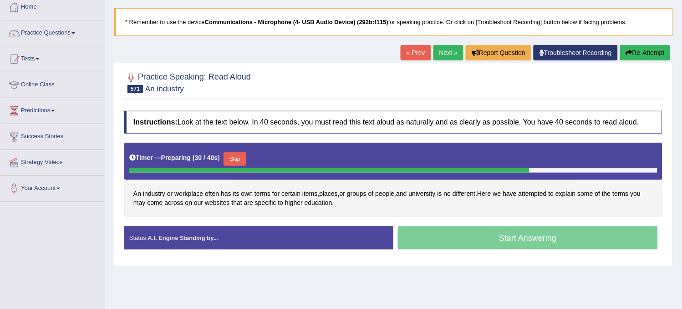
click at [239, 157] on button "Skip" at bounding box center [234, 159] width 23 height 14
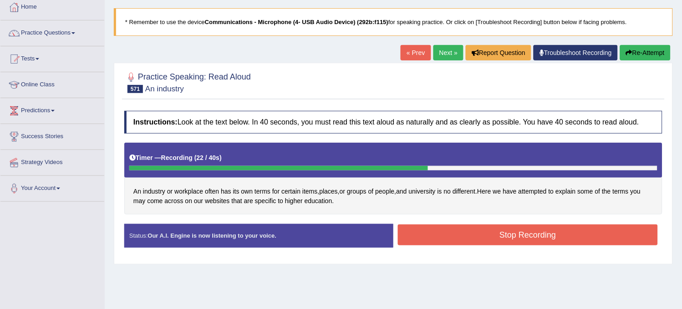
click at [470, 236] on button "Stop Recording" at bounding box center [528, 235] width 260 height 21
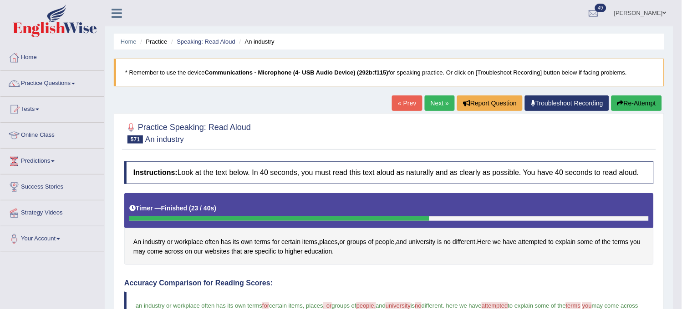
click at [428, 111] on link "Next »" at bounding box center [440, 103] width 30 height 15
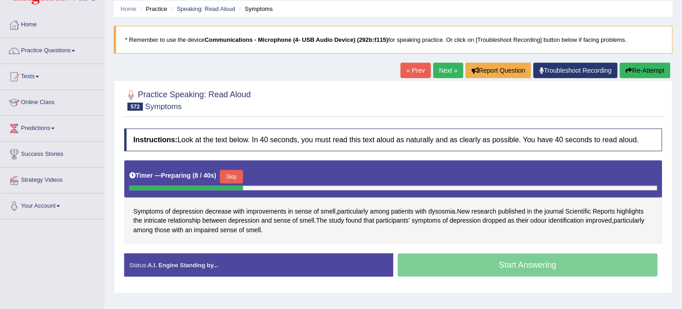
scroll to position [51, 0]
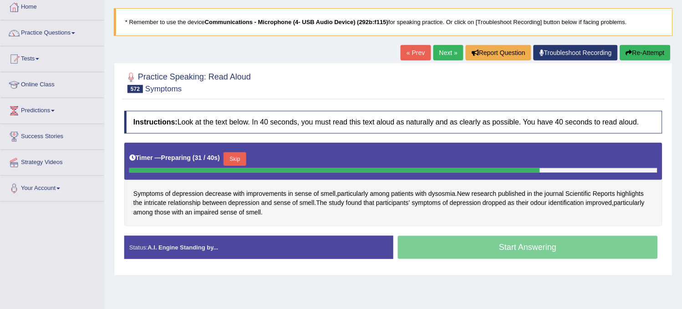
click at [639, 51] on button "Re-Attempt" at bounding box center [645, 52] width 51 height 15
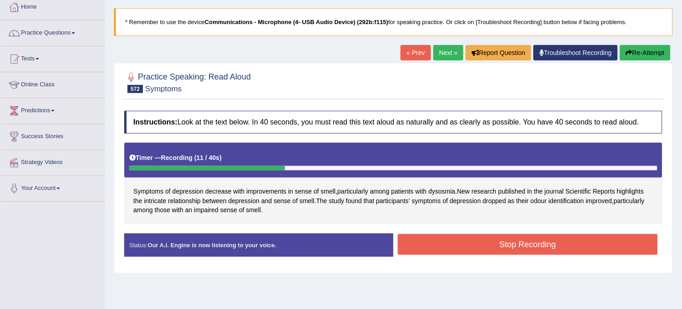
click at [639, 51] on button "Re-Attempt" at bounding box center [645, 52] width 51 height 15
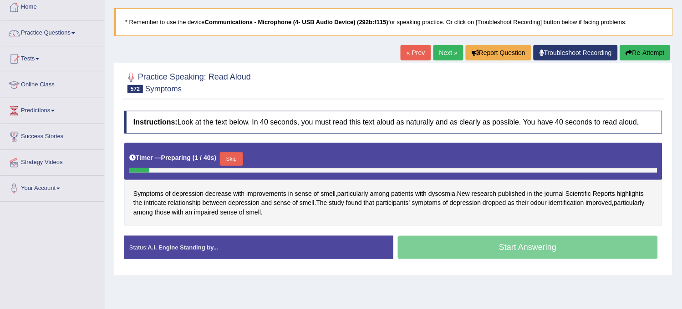
click at [241, 157] on button "Skip" at bounding box center [231, 159] width 23 height 14
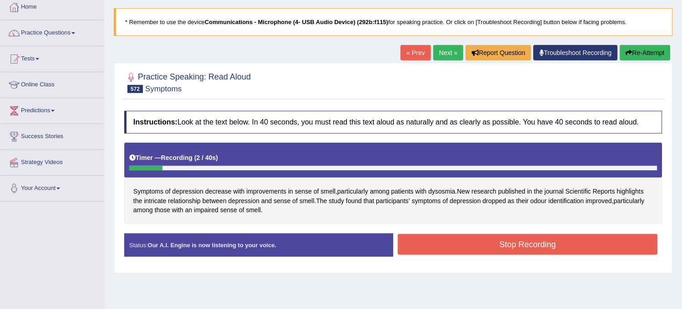
click at [649, 52] on button "Re-Attempt" at bounding box center [645, 52] width 51 height 15
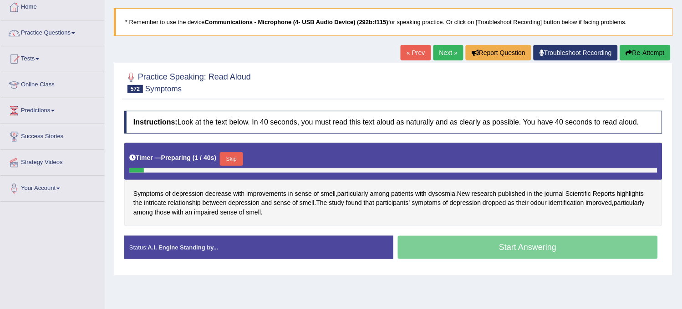
click at [230, 158] on button "Skip" at bounding box center [231, 159] width 23 height 14
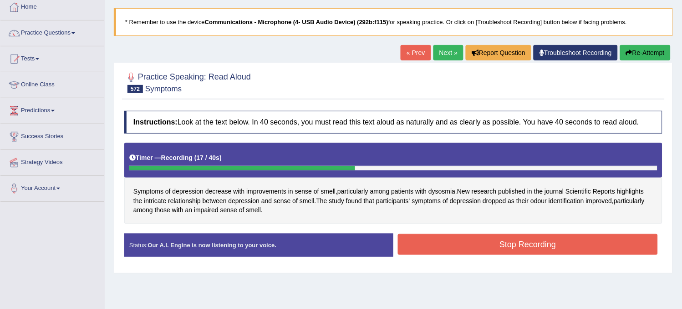
click at [622, 58] on button "Re-Attempt" at bounding box center [645, 52] width 51 height 15
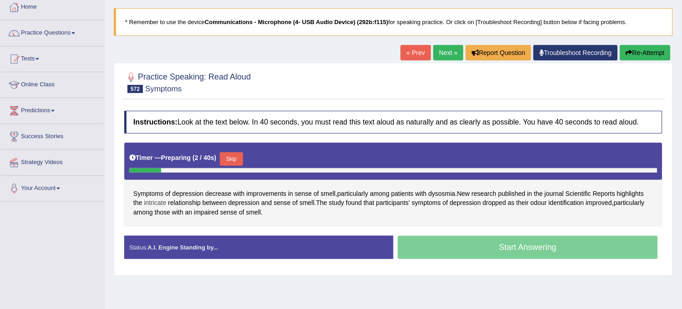
click at [157, 201] on span "intricate" at bounding box center [155, 203] width 22 height 10
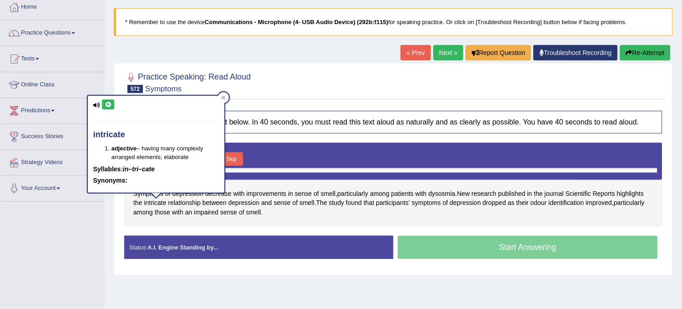
click at [106, 105] on icon at bounding box center [108, 104] width 7 height 5
click at [241, 162] on button "Skip" at bounding box center [231, 159] width 23 height 14
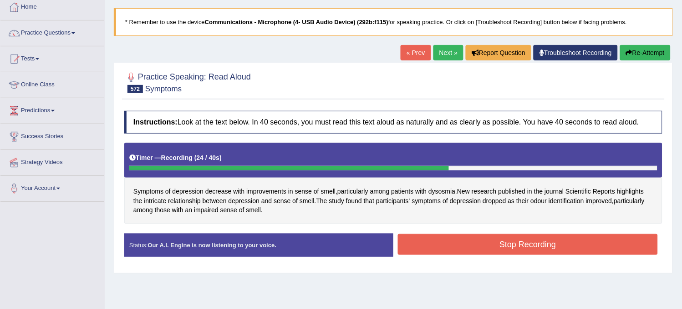
click at [640, 61] on button "Re-Attempt" at bounding box center [645, 52] width 51 height 15
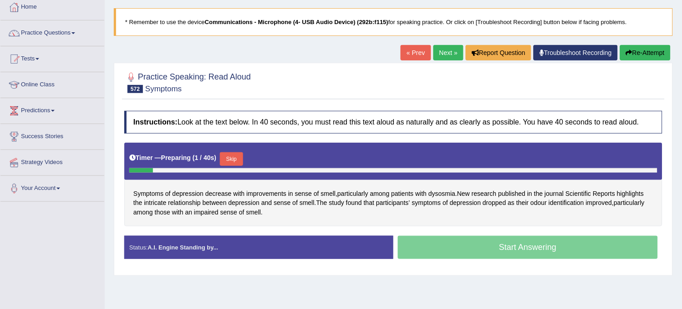
click at [239, 158] on button "Skip" at bounding box center [231, 159] width 23 height 14
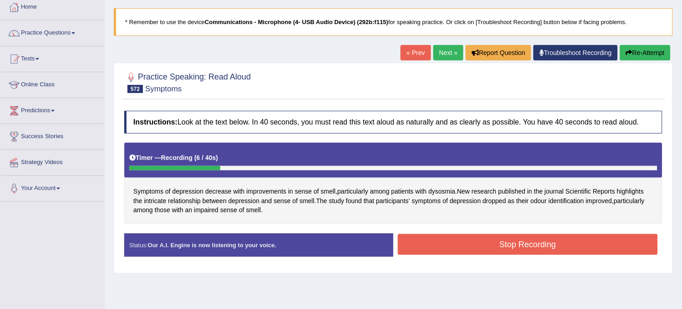
click at [651, 53] on button "Re-Attempt" at bounding box center [645, 52] width 51 height 15
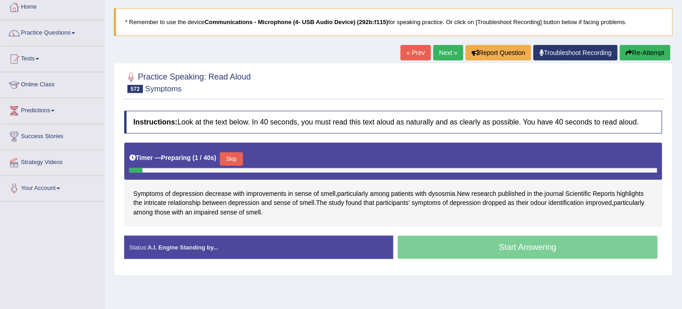
click at [233, 157] on button "Skip" at bounding box center [231, 159] width 23 height 14
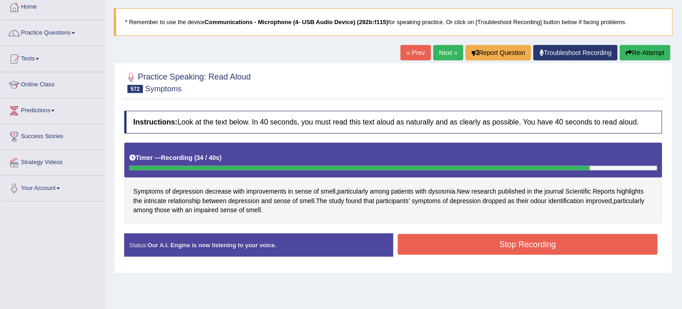
click at [478, 243] on button "Stop Recording" at bounding box center [528, 244] width 260 height 21
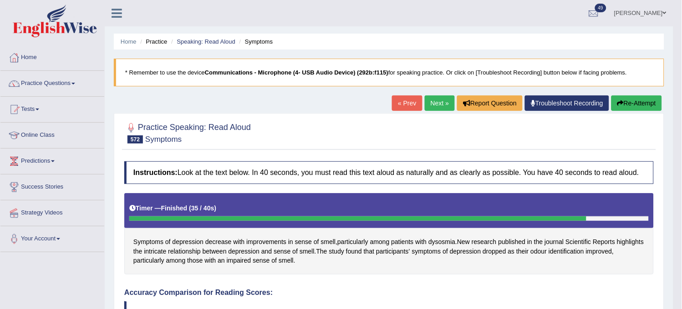
click at [647, 109] on button "Re-Attempt" at bounding box center [636, 103] width 51 height 15
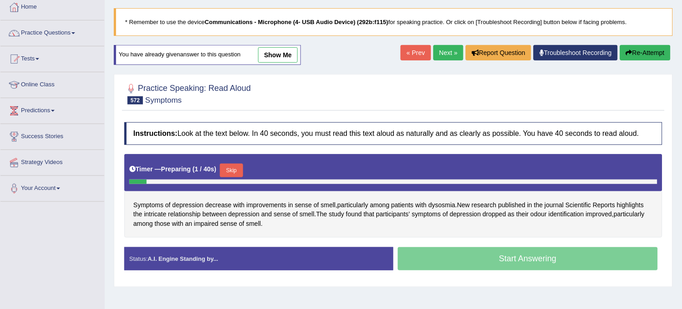
click at [238, 171] on button "Skip" at bounding box center [231, 171] width 23 height 14
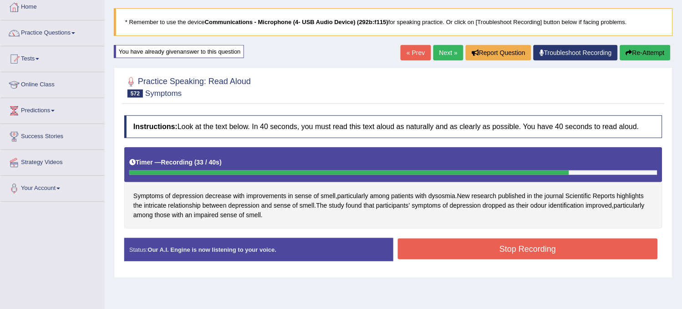
click at [434, 247] on button "Stop Recording" at bounding box center [528, 249] width 260 height 21
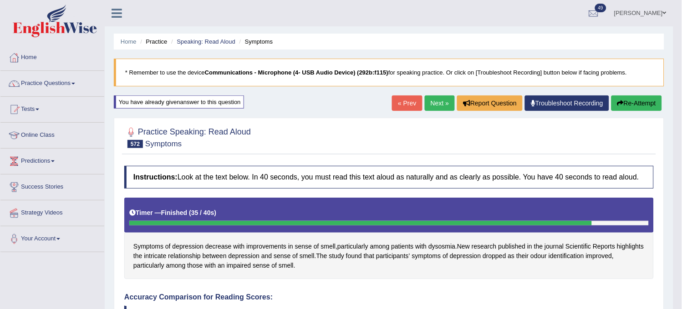
click at [437, 105] on link "Next »" at bounding box center [440, 103] width 30 height 15
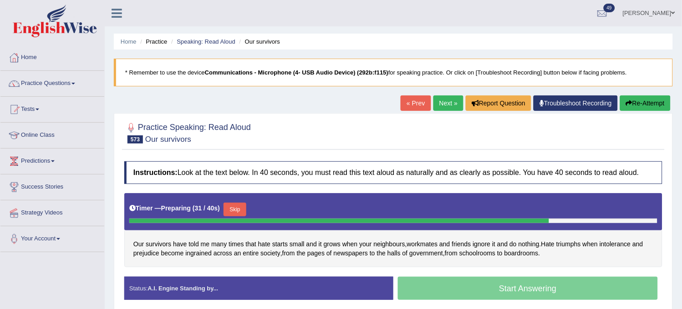
drag, startPoint x: 0, startPoint y: 0, endPoint x: 437, endPoint y: 105, distance: 449.3
click at [437, 105] on link "Next »" at bounding box center [448, 103] width 30 height 15
click at [647, 111] on button "Re-Attempt" at bounding box center [645, 103] width 51 height 15
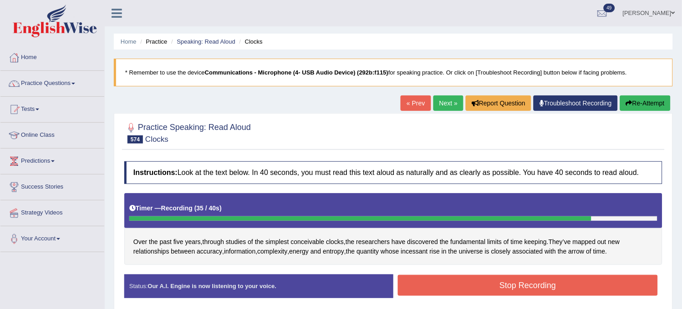
click at [525, 287] on button "Stop Recording" at bounding box center [528, 285] width 260 height 21
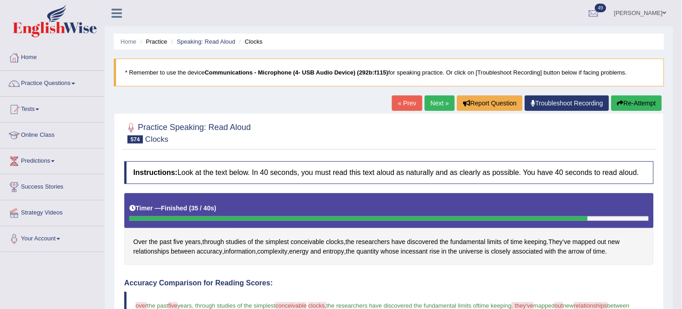
click at [434, 102] on link "Next »" at bounding box center [440, 103] width 30 height 15
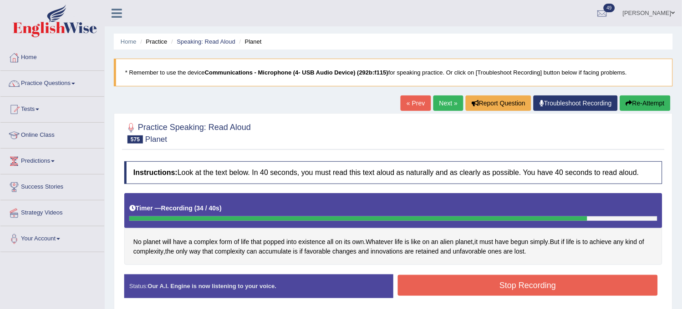
click at [628, 106] on icon "button" at bounding box center [629, 103] width 6 height 6
click at [551, 283] on button "Stop Recording" at bounding box center [528, 285] width 260 height 21
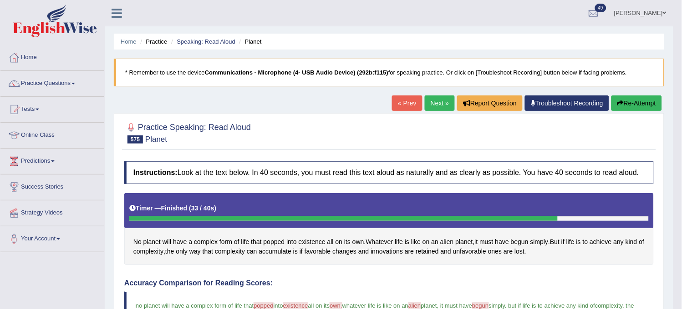
click at [439, 97] on link "Next »" at bounding box center [440, 103] width 30 height 15
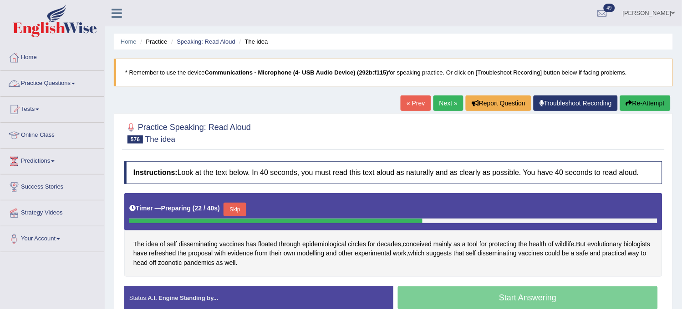
click at [89, 83] on link "Practice Questions" at bounding box center [52, 82] width 104 height 23
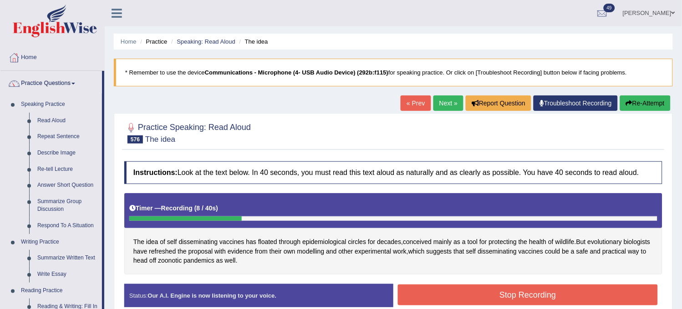
click at [633, 105] on button "Re-Attempt" at bounding box center [645, 103] width 51 height 15
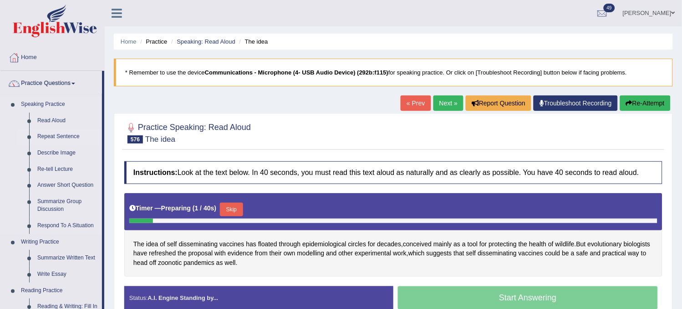
click at [49, 131] on link "Repeat Sentence" at bounding box center [67, 137] width 69 height 16
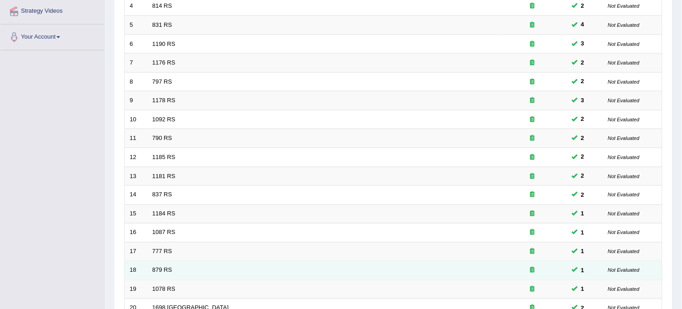
scroll to position [293, 0]
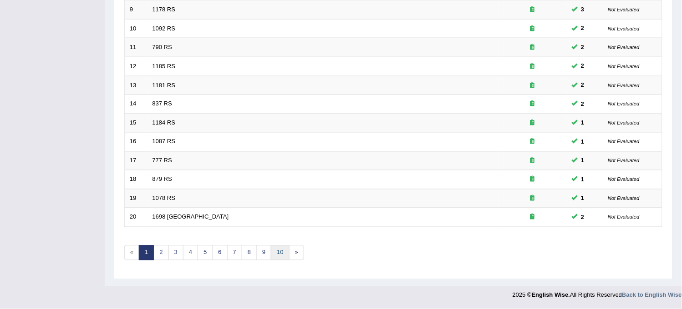
click at [287, 256] on link "10" at bounding box center [280, 253] width 18 height 15
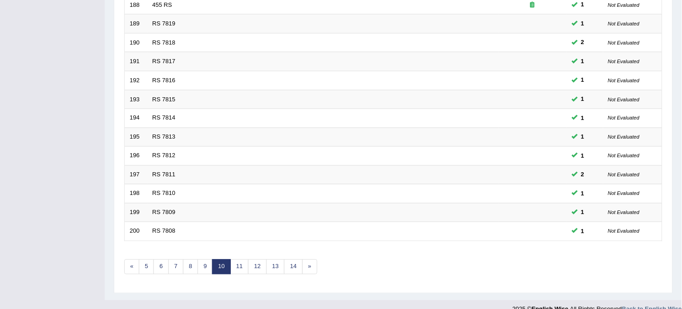
scroll to position [293, 0]
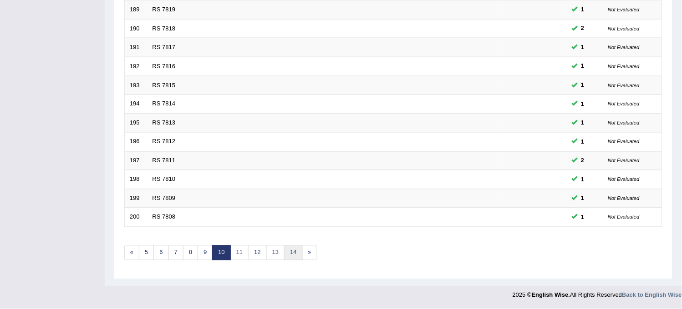
click at [289, 253] on link "14" at bounding box center [293, 253] width 18 height 15
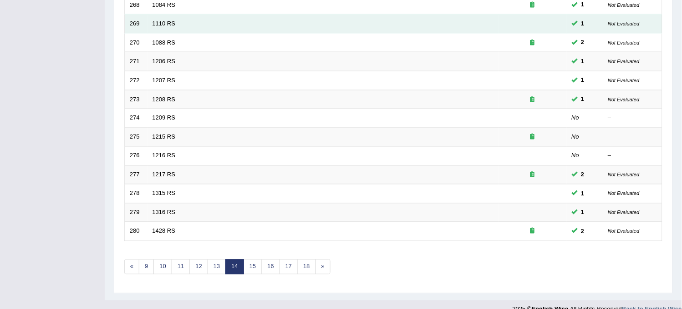
scroll to position [293, 0]
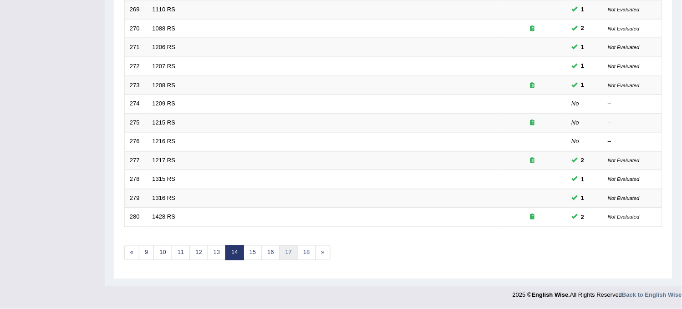
click at [287, 249] on link "17" at bounding box center [288, 253] width 18 height 15
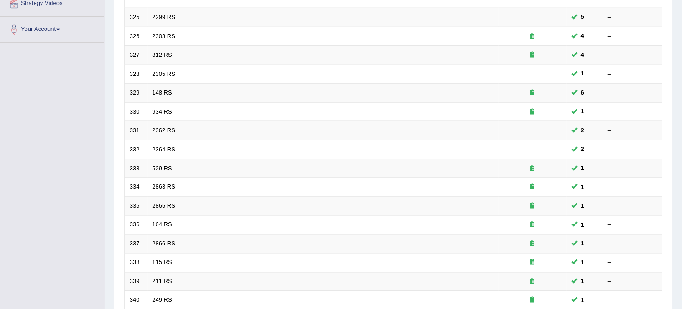
scroll to position [293, 0]
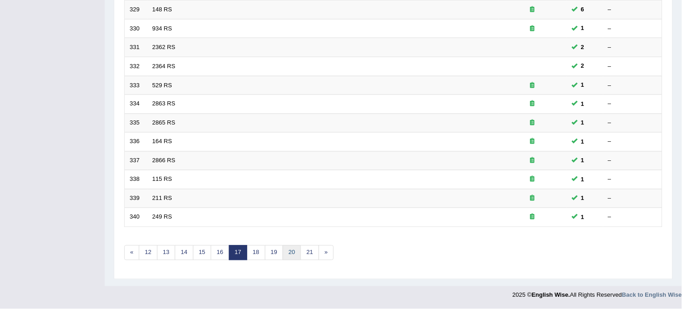
click at [287, 249] on link "20" at bounding box center [292, 253] width 18 height 15
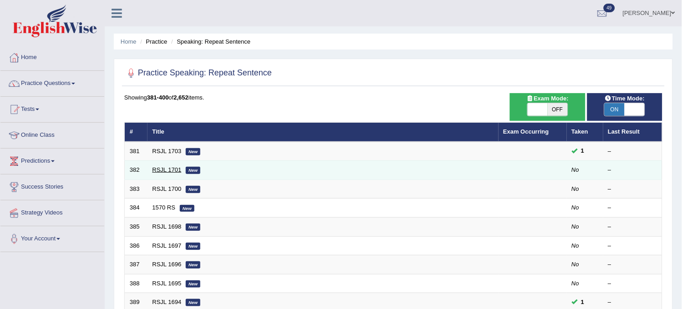
click at [165, 169] on link "RSJL 1701" at bounding box center [166, 170] width 29 height 7
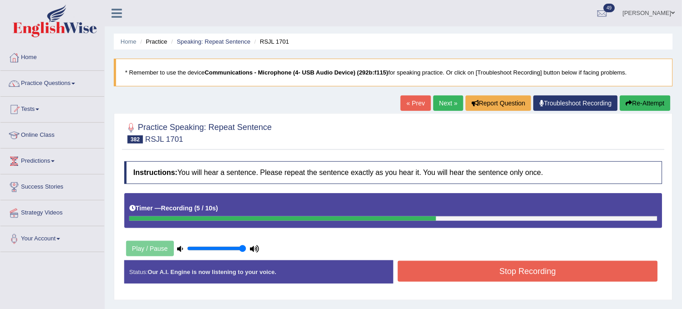
click at [454, 273] on button "Stop Recording" at bounding box center [528, 271] width 260 height 21
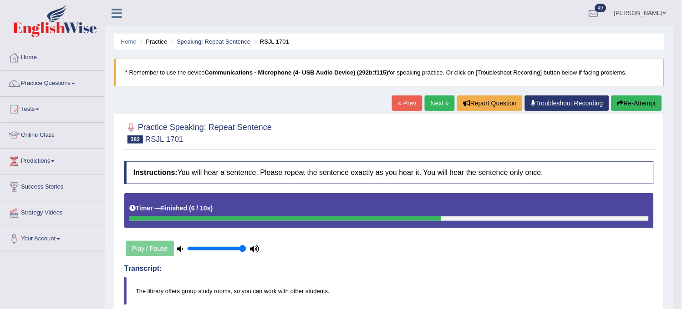
click at [435, 111] on link "Next »" at bounding box center [440, 103] width 30 height 15
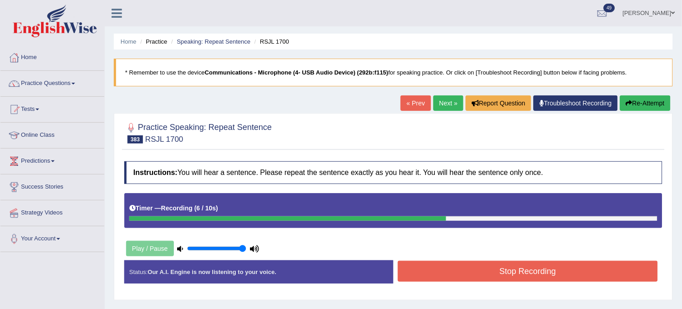
click at [627, 100] on icon "button" at bounding box center [629, 103] width 6 height 6
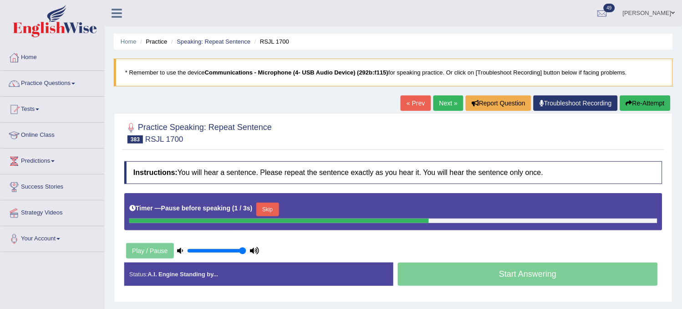
click at [627, 100] on icon "button" at bounding box center [629, 103] width 6 height 6
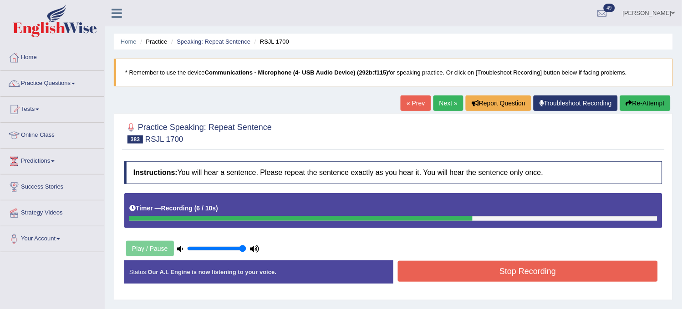
click at [561, 265] on button "Stop Recording" at bounding box center [528, 271] width 260 height 21
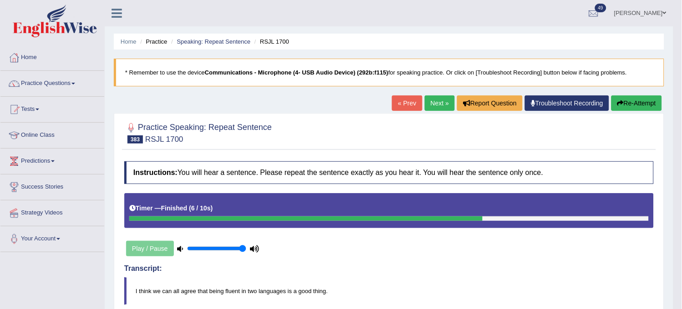
click at [436, 102] on link "Next »" at bounding box center [440, 103] width 30 height 15
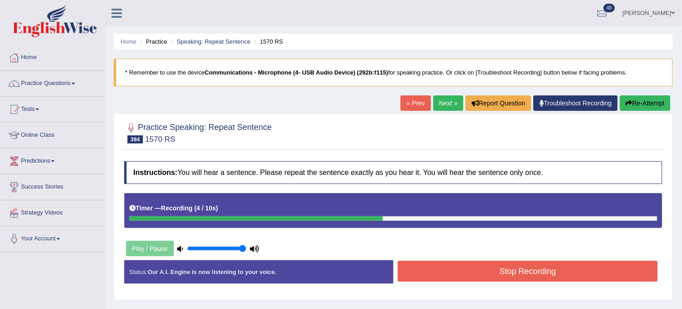
click at [630, 104] on button "Re-Attempt" at bounding box center [645, 103] width 51 height 15
click at [562, 281] on button "Stop Recording" at bounding box center [528, 271] width 260 height 21
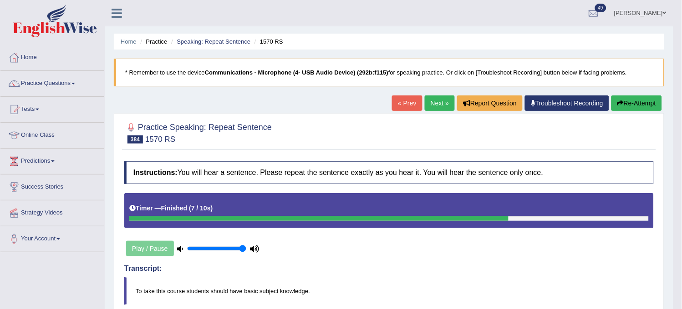
click at [434, 105] on link "Next »" at bounding box center [440, 103] width 30 height 15
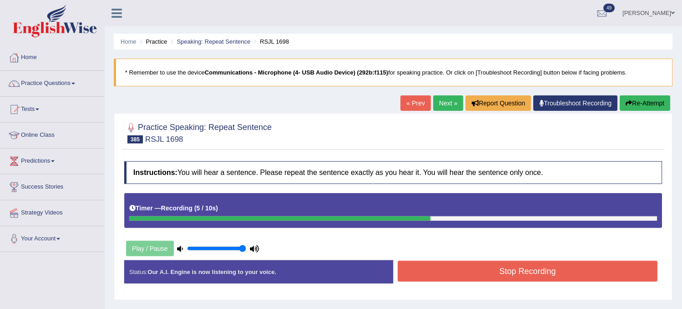
click at [439, 278] on button "Stop Recording" at bounding box center [528, 271] width 260 height 21
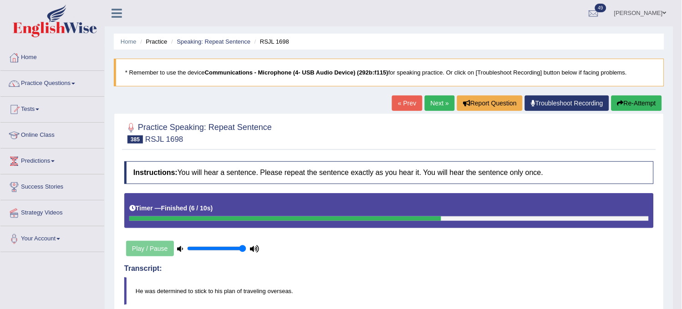
click at [437, 106] on link "Next »" at bounding box center [440, 103] width 30 height 15
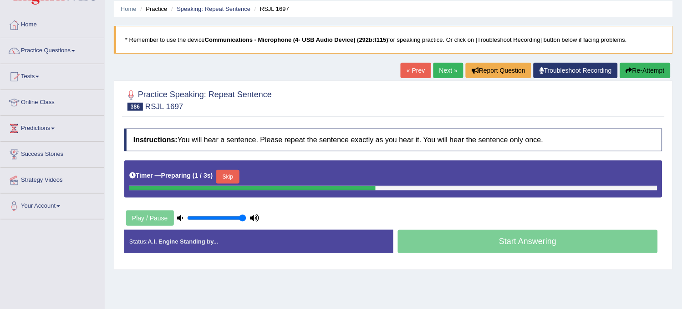
scroll to position [51, 0]
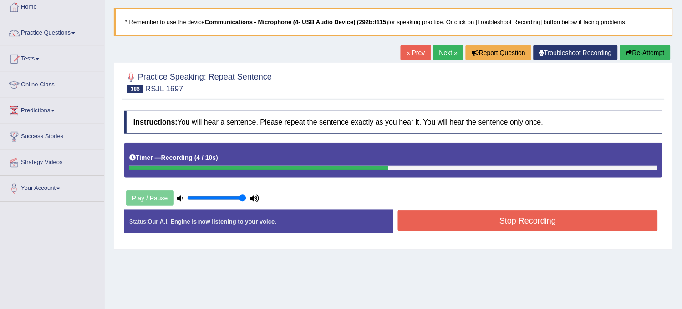
click at [451, 226] on button "Stop Recording" at bounding box center [528, 221] width 260 height 21
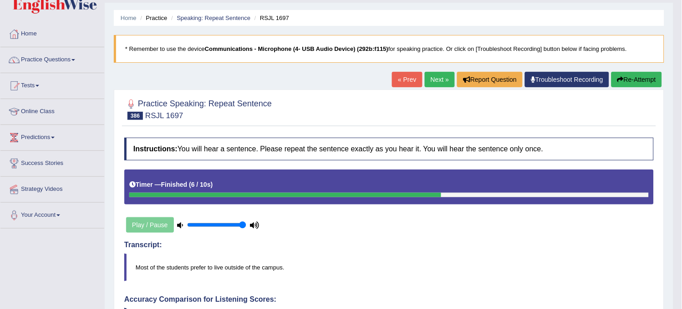
scroll to position [0, 0]
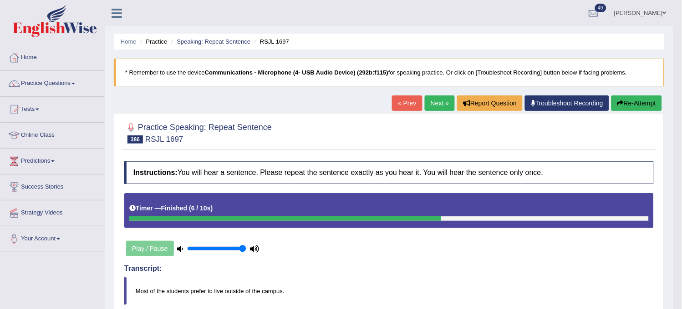
click at [440, 105] on link "Next »" at bounding box center [440, 103] width 30 height 15
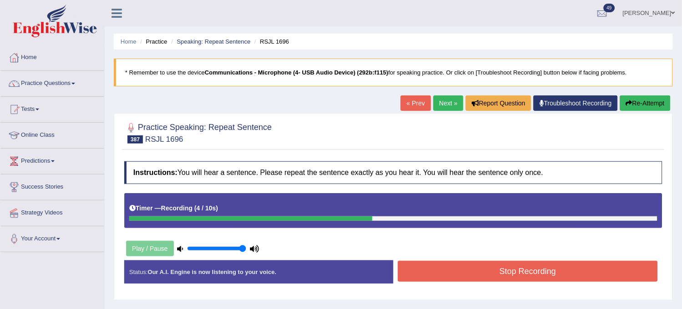
click at [465, 267] on button "Stop Recording" at bounding box center [528, 271] width 260 height 21
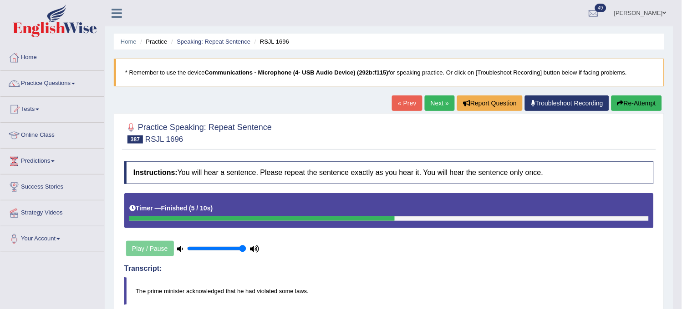
click at [430, 110] on link "Next »" at bounding box center [440, 103] width 30 height 15
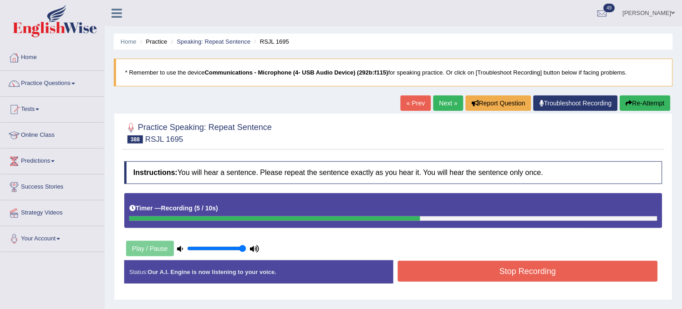
click at [514, 269] on button "Stop Recording" at bounding box center [528, 271] width 260 height 21
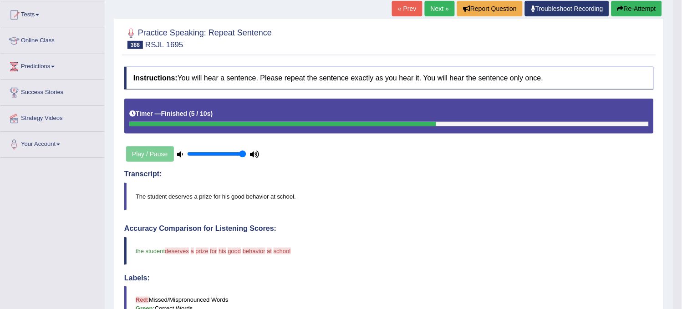
scroll to position [91, 0]
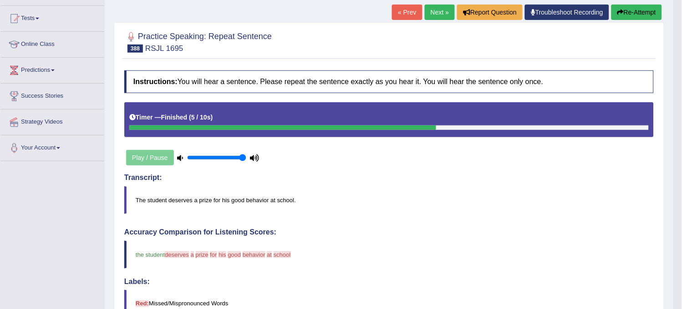
click at [649, 6] on button "Re-Attempt" at bounding box center [636, 12] width 51 height 15
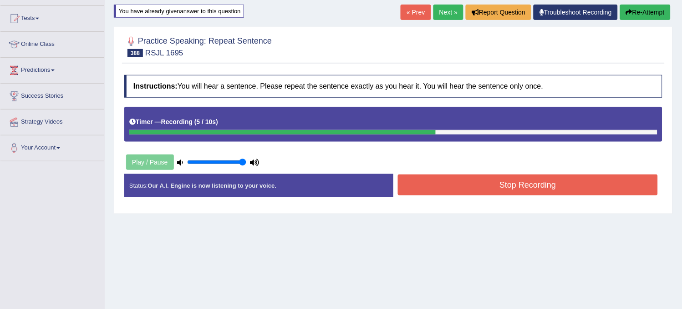
click at [457, 186] on button "Stop Recording" at bounding box center [528, 185] width 260 height 21
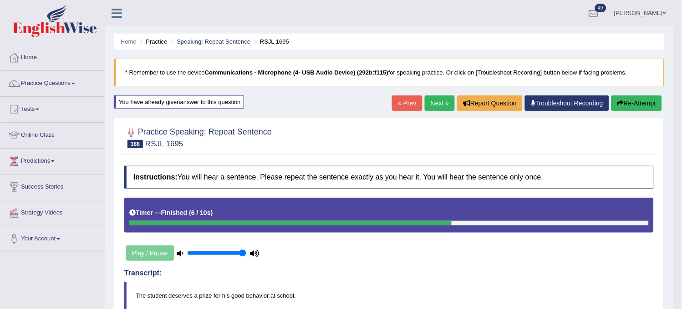
click at [433, 103] on link "Next »" at bounding box center [440, 103] width 30 height 15
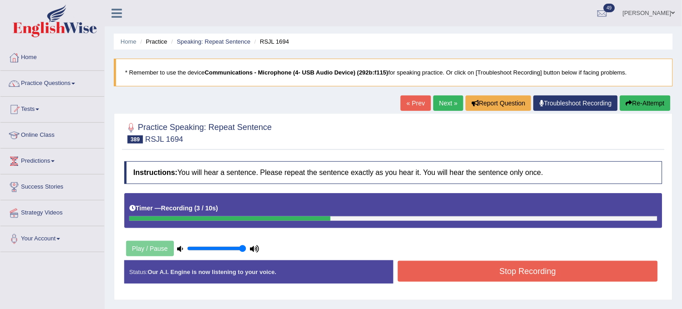
click at [510, 267] on button "Stop Recording" at bounding box center [528, 271] width 260 height 21
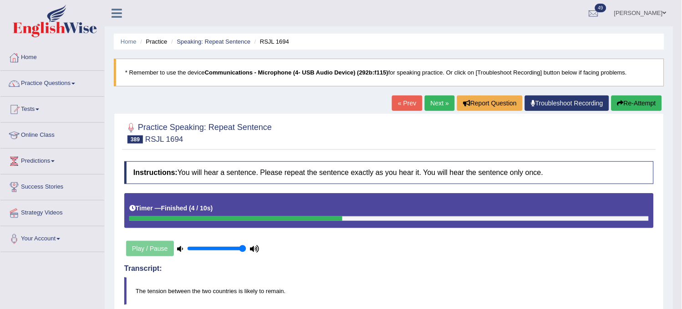
click at [440, 108] on link "Next »" at bounding box center [440, 103] width 30 height 15
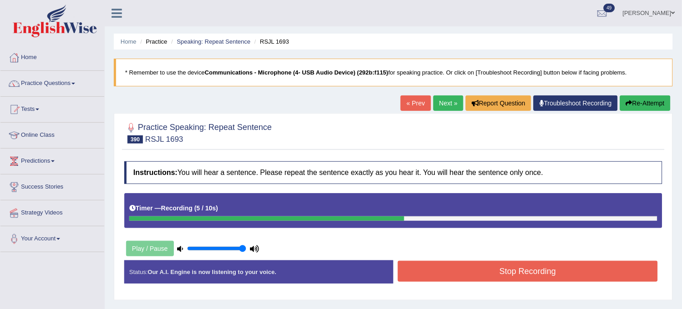
click at [503, 266] on button "Stop Recording" at bounding box center [528, 271] width 260 height 21
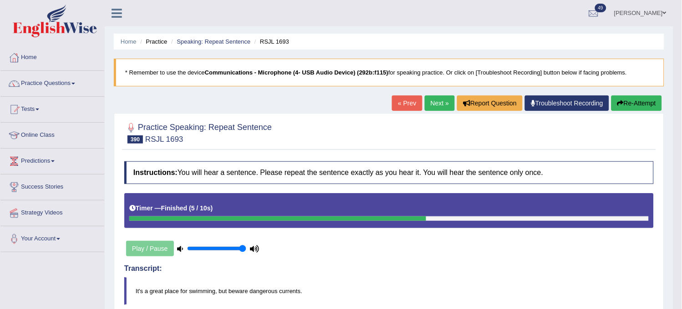
click at [433, 97] on link "Next »" at bounding box center [440, 103] width 30 height 15
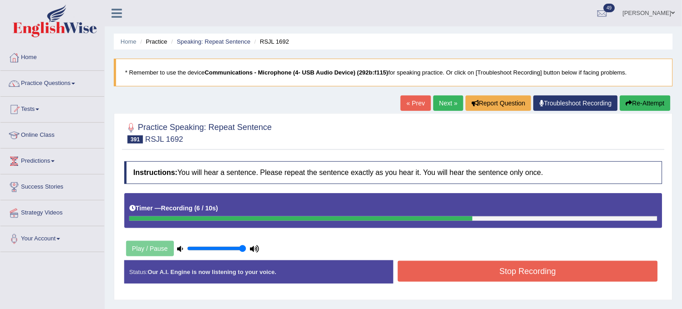
click at [636, 110] on button "Re-Attempt" at bounding box center [645, 103] width 51 height 15
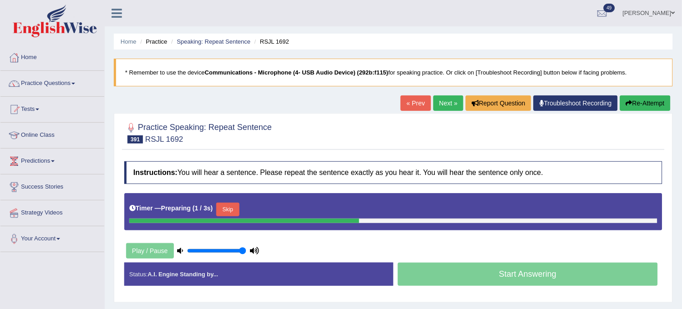
click at [234, 209] on button "Skip" at bounding box center [227, 210] width 23 height 14
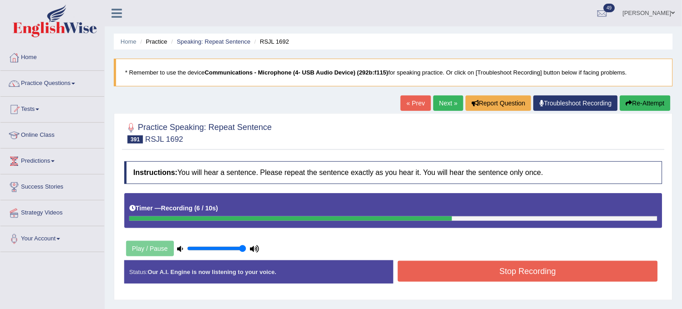
click at [234, 209] on div "Timer — Recording ( 6 / 10s )" at bounding box center [393, 209] width 528 height 16
click at [646, 110] on button "Re-Attempt" at bounding box center [645, 103] width 51 height 15
click at [558, 264] on button "Stop Recording" at bounding box center [528, 271] width 260 height 21
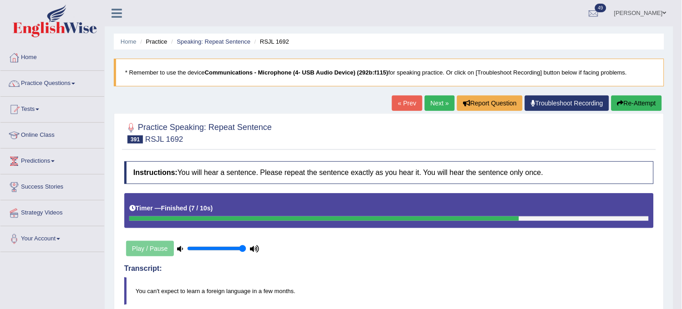
click at [437, 111] on link "Next »" at bounding box center [440, 103] width 30 height 15
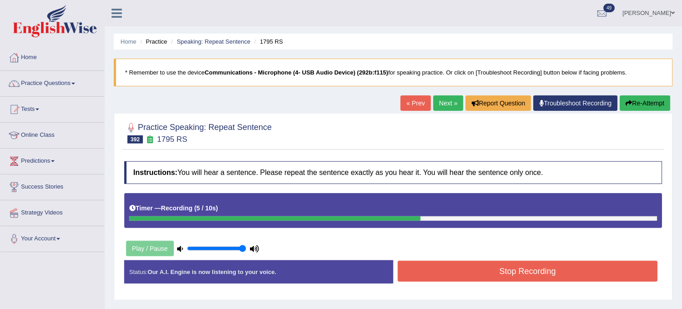
click at [510, 262] on button "Stop Recording" at bounding box center [528, 271] width 260 height 21
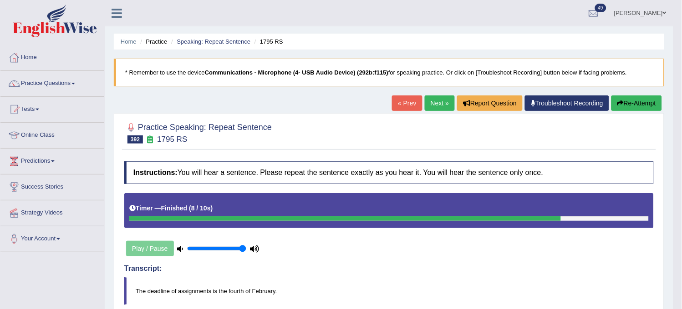
click at [432, 104] on link "Next »" at bounding box center [440, 103] width 30 height 15
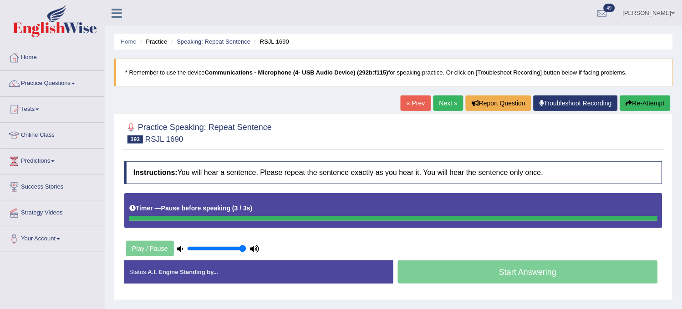
click at [639, 107] on button "Re-Attempt" at bounding box center [645, 103] width 51 height 15
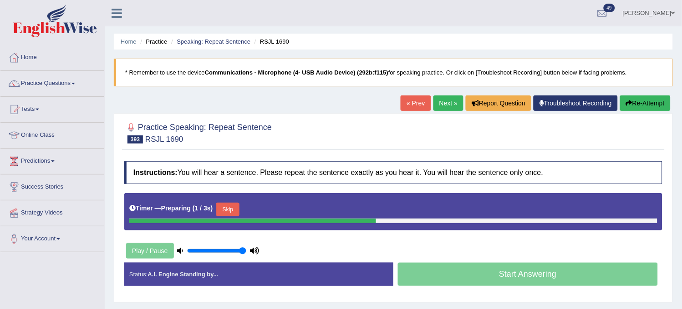
click at [229, 212] on button "Skip" at bounding box center [227, 210] width 23 height 14
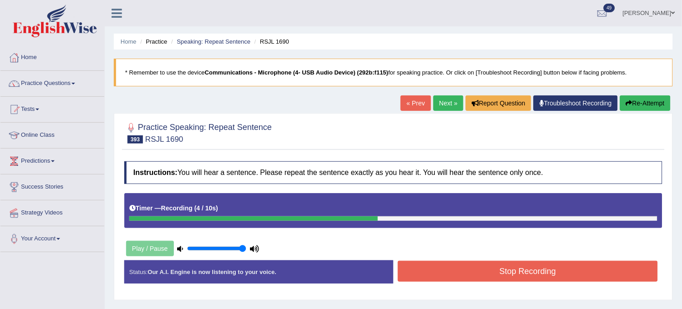
click at [465, 276] on button "Stop Recording" at bounding box center [528, 271] width 260 height 21
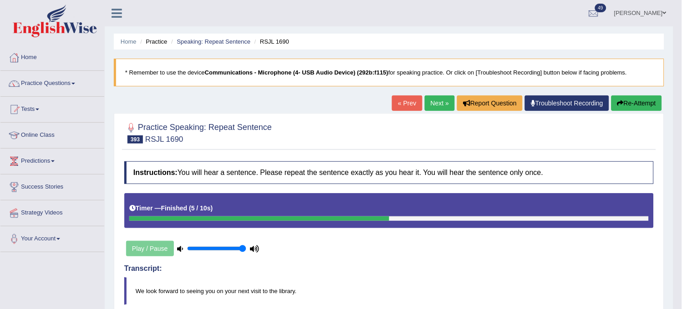
click at [430, 101] on link "Next »" at bounding box center [440, 103] width 30 height 15
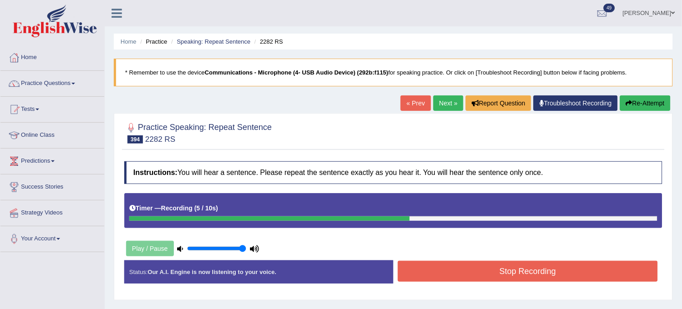
click at [657, 108] on button "Re-Attempt" at bounding box center [645, 103] width 51 height 15
click at [507, 271] on button "Stop Recording" at bounding box center [528, 271] width 260 height 21
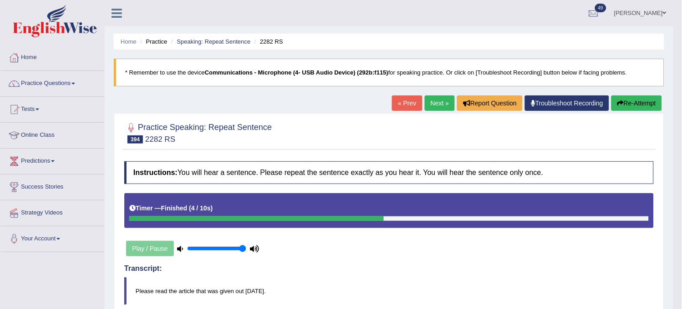
click at [440, 107] on link "Next »" at bounding box center [440, 103] width 30 height 15
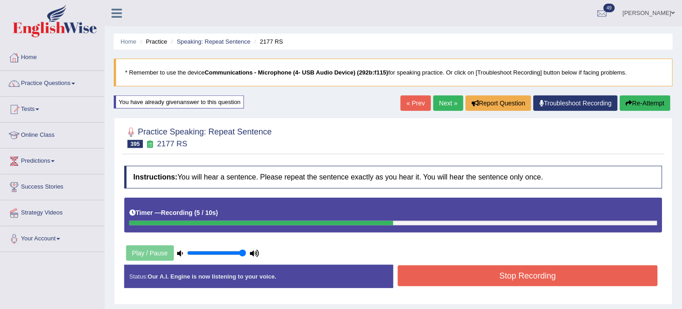
click at [494, 278] on button "Stop Recording" at bounding box center [528, 276] width 260 height 21
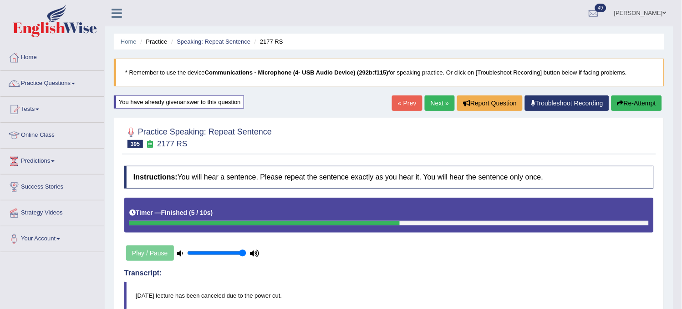
click at [613, 105] on button "Re-Attempt" at bounding box center [636, 103] width 51 height 15
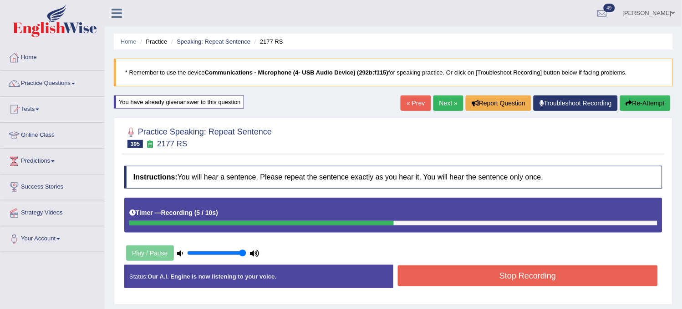
click at [536, 276] on button "Stop Recording" at bounding box center [528, 276] width 260 height 21
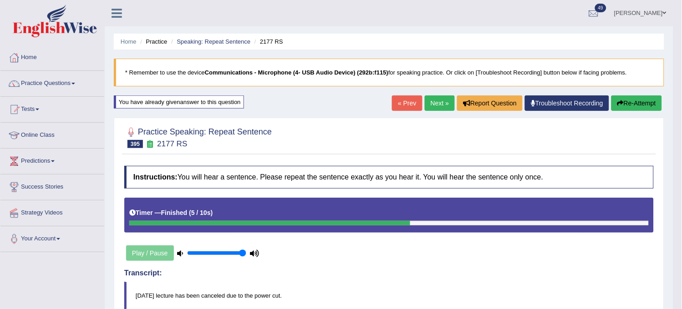
click at [425, 101] on link "Next »" at bounding box center [440, 103] width 30 height 15
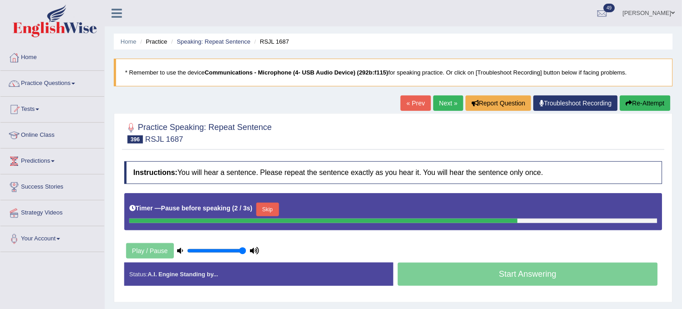
click at [452, 100] on link "Next »" at bounding box center [448, 103] width 30 height 15
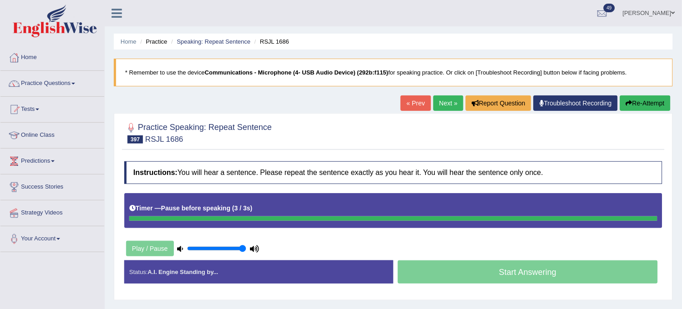
click at [623, 105] on button "Re-Attempt" at bounding box center [645, 103] width 51 height 15
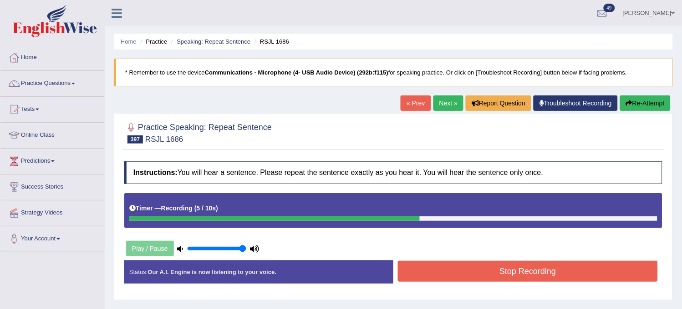
click at [552, 267] on button "Stop Recording" at bounding box center [528, 271] width 260 height 21
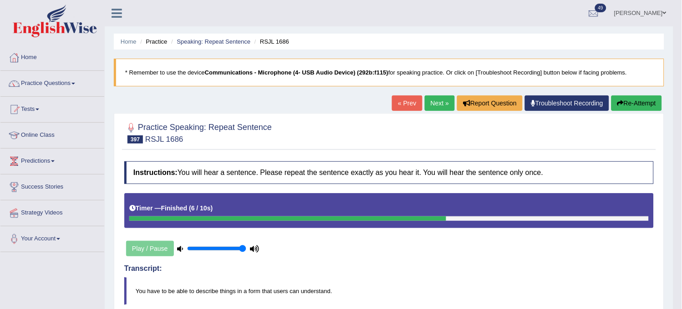
click at [434, 106] on link "Next »" at bounding box center [440, 103] width 30 height 15
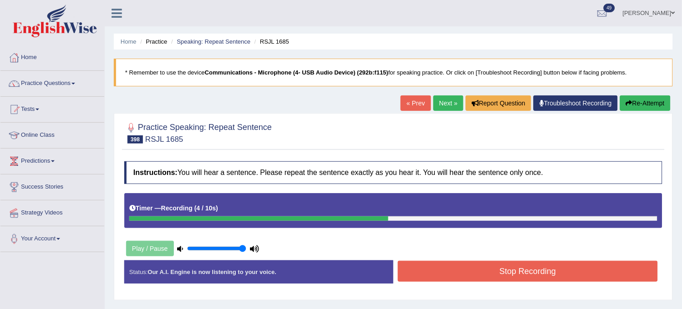
click at [499, 272] on button "Stop Recording" at bounding box center [528, 271] width 260 height 21
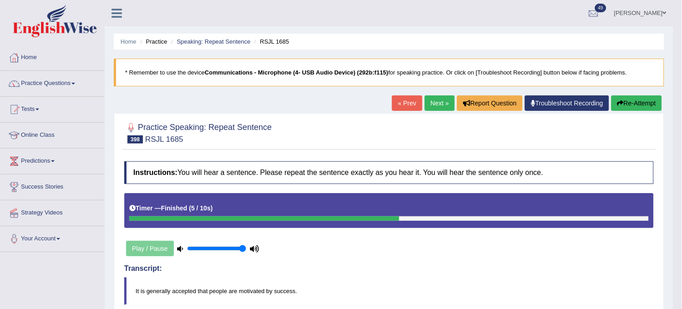
click at [430, 107] on link "Next »" at bounding box center [440, 103] width 30 height 15
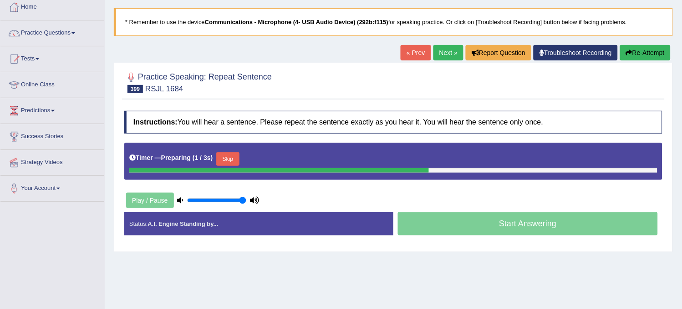
click at [239, 162] on button "Skip" at bounding box center [227, 159] width 23 height 14
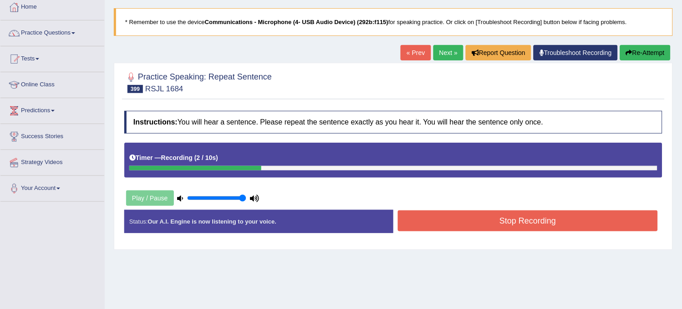
click at [635, 60] on button "Re-Attempt" at bounding box center [645, 52] width 51 height 15
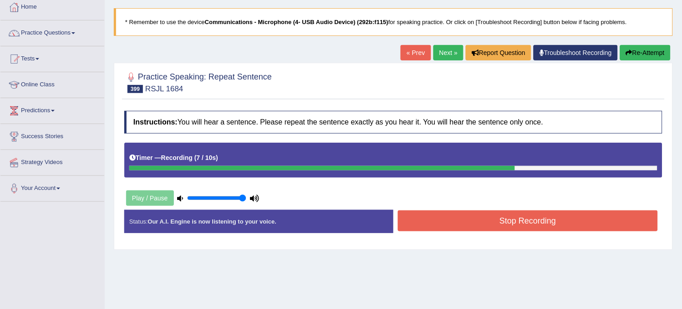
click at [497, 217] on button "Stop Recording" at bounding box center [528, 221] width 260 height 21
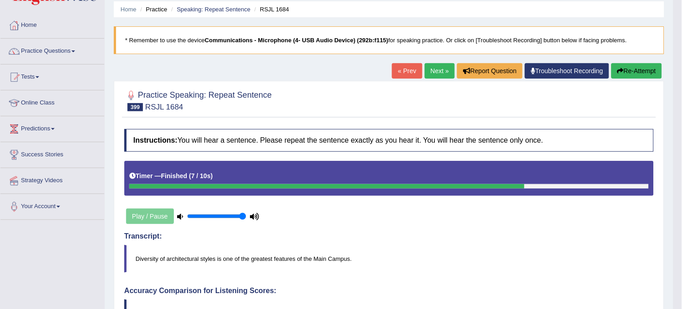
scroll to position [51, 0]
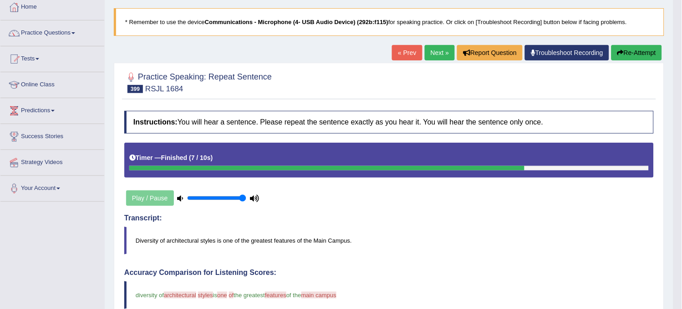
click at [631, 48] on button "Re-Attempt" at bounding box center [636, 52] width 51 height 15
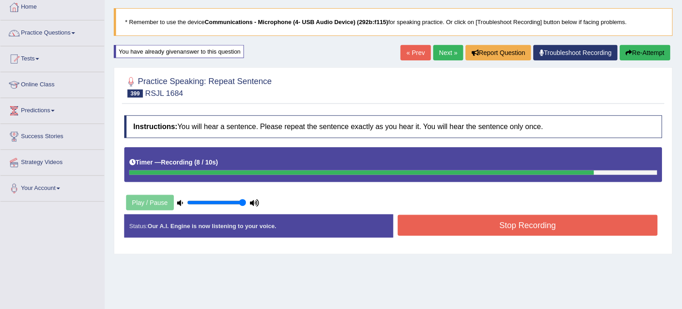
click at [508, 220] on button "Stop Recording" at bounding box center [528, 225] width 260 height 21
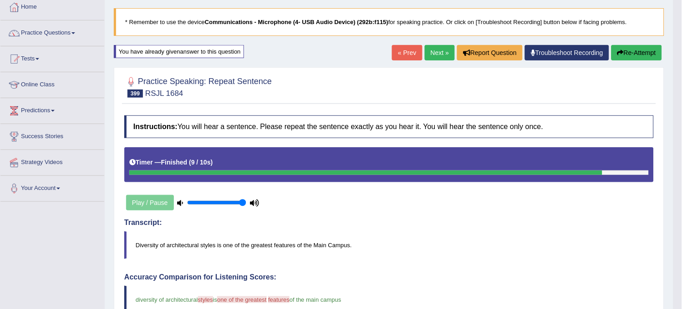
click at [632, 51] on button "Re-Attempt" at bounding box center [636, 52] width 51 height 15
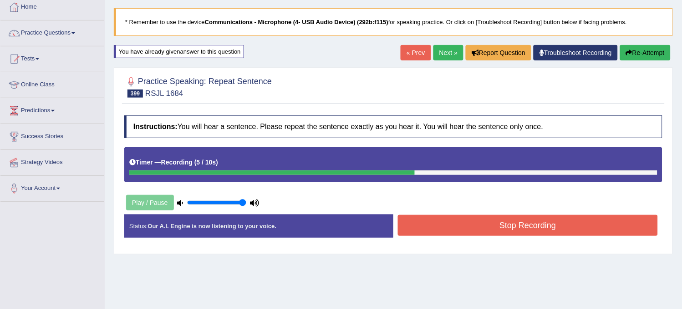
click at [525, 217] on button "Stop Recording" at bounding box center [528, 225] width 260 height 21
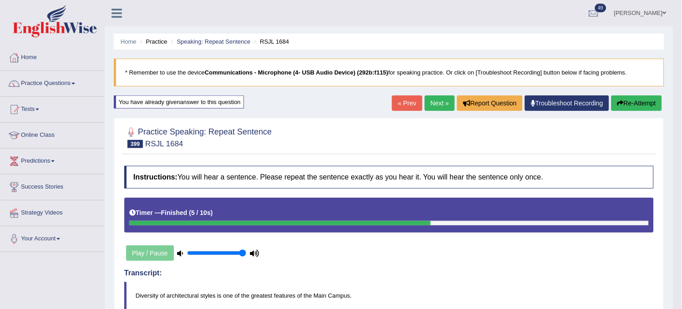
click at [442, 101] on link "Next »" at bounding box center [440, 103] width 30 height 15
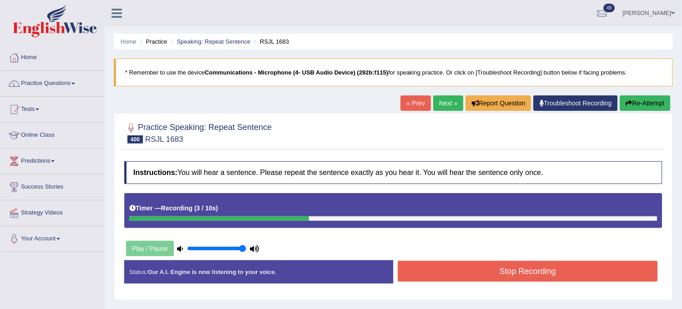
click at [479, 265] on button "Stop Recording" at bounding box center [528, 271] width 260 height 21
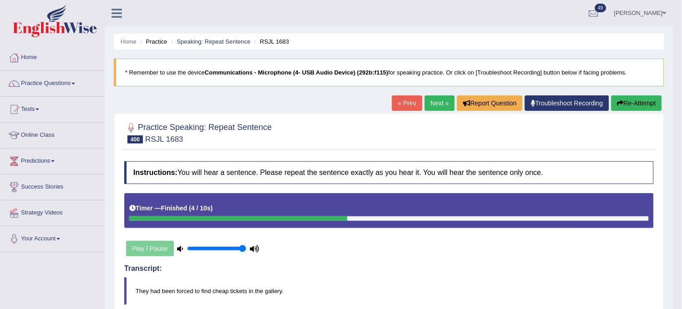
click at [427, 107] on link "Next »" at bounding box center [440, 103] width 30 height 15
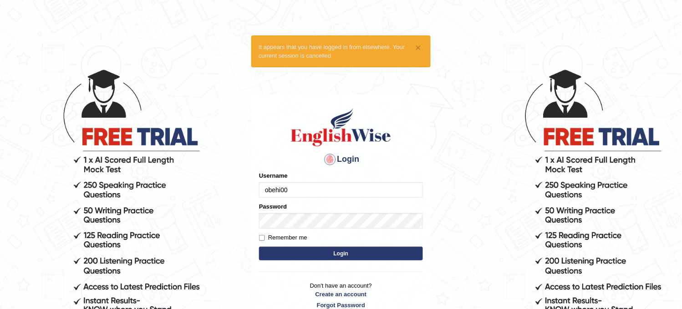
click at [308, 186] on input "obehi00" at bounding box center [341, 189] width 164 height 15
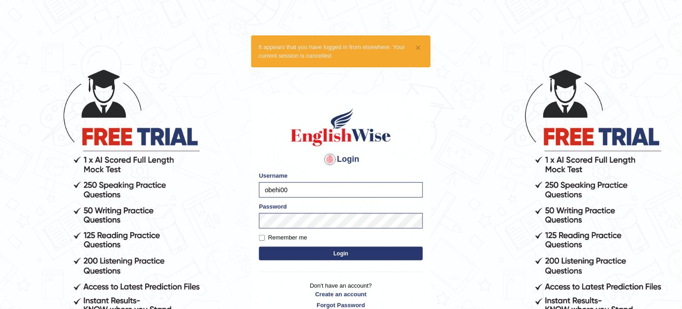
type input "Bhagwantbrar"
click at [300, 252] on button "Login" at bounding box center [341, 254] width 164 height 14
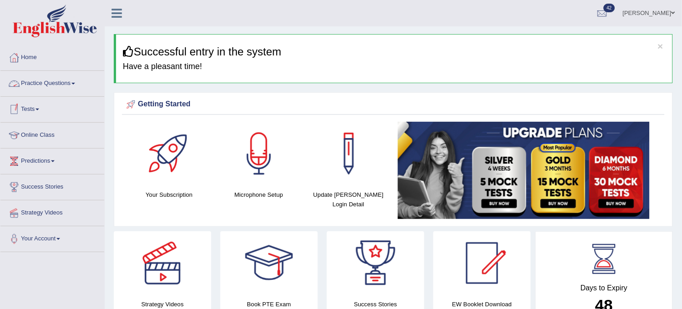
click at [61, 84] on link "Practice Questions" at bounding box center [52, 82] width 104 height 23
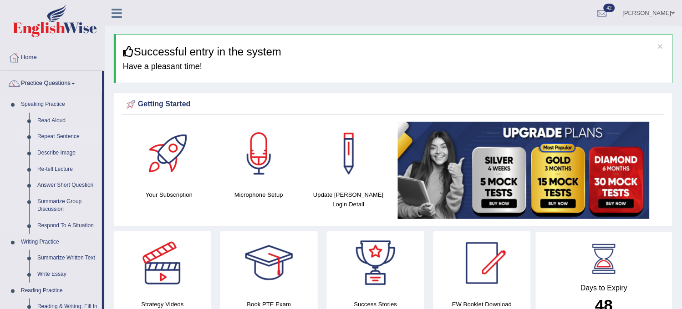
click at [55, 135] on link "Repeat Sentence" at bounding box center [67, 137] width 69 height 16
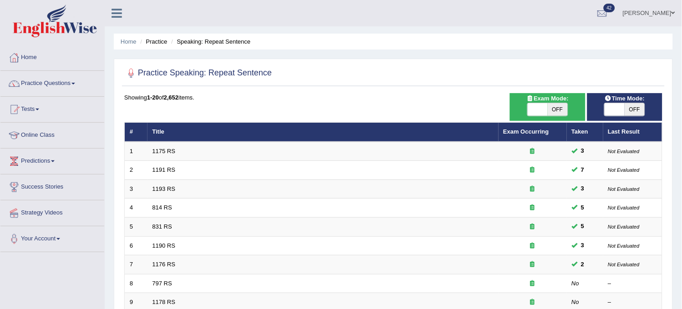
click at [632, 111] on span "OFF" at bounding box center [634, 109] width 20 height 13
checkbox input "true"
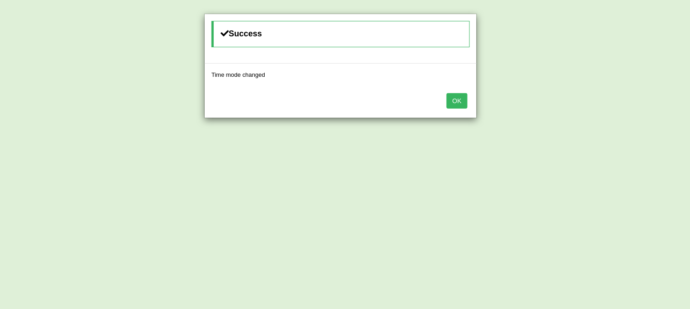
click at [452, 99] on button "OK" at bounding box center [457, 100] width 21 height 15
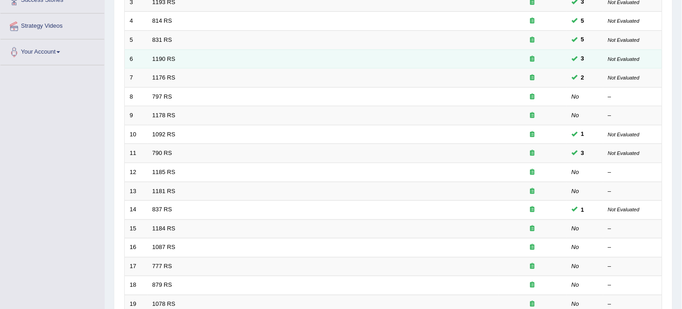
scroll to position [293, 0]
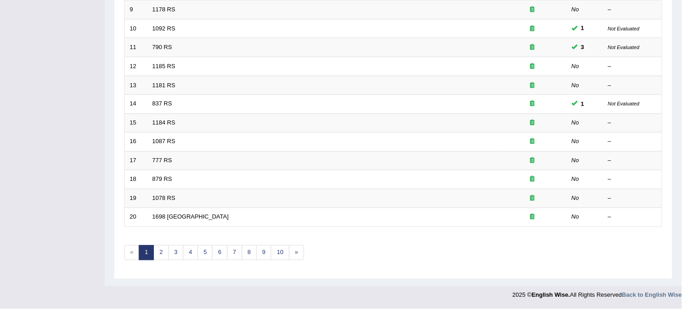
click at [288, 243] on div "Showing 1-20 of 2,652 items. # Title Exam Occurring Taken Last Result 1 1175 RS…" at bounding box center [393, 36] width 538 height 472
click at [283, 249] on link "10" at bounding box center [280, 253] width 18 height 15
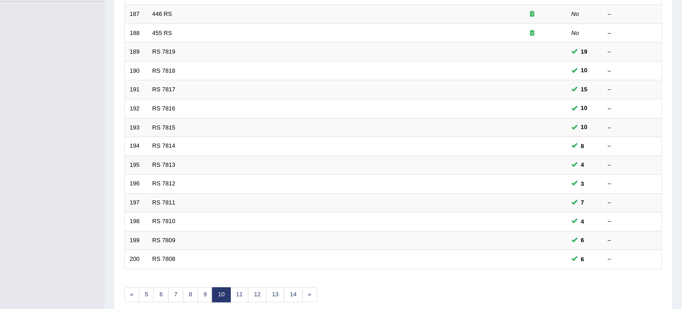
scroll to position [293, 0]
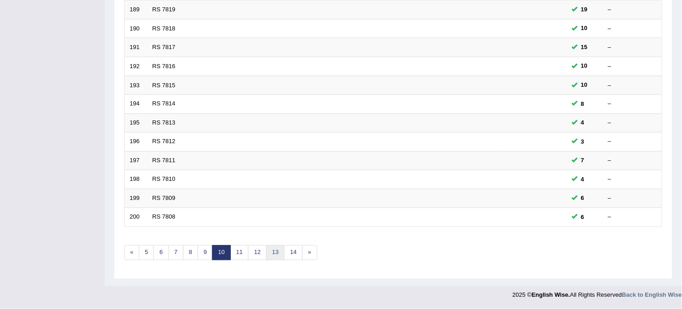
drag, startPoint x: 0, startPoint y: 0, endPoint x: 283, endPoint y: 249, distance: 376.5
click at [283, 249] on link "13" at bounding box center [275, 253] width 18 height 15
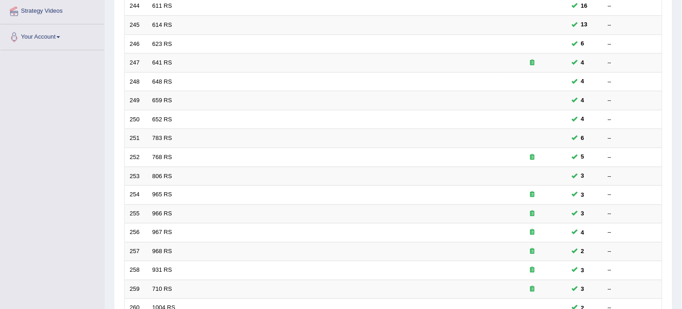
scroll to position [293, 0]
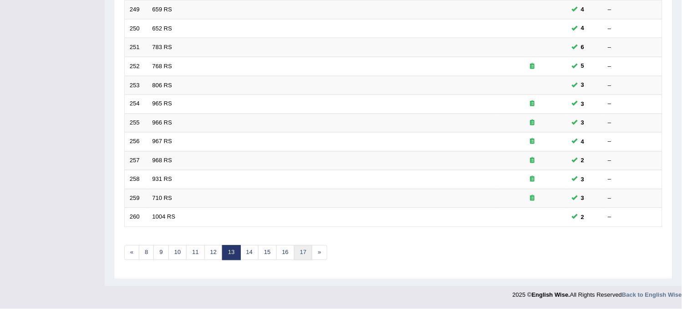
click at [305, 248] on link "17" at bounding box center [303, 253] width 18 height 15
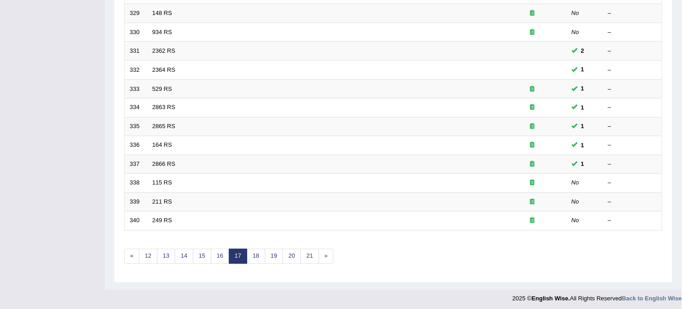
scroll to position [293, 0]
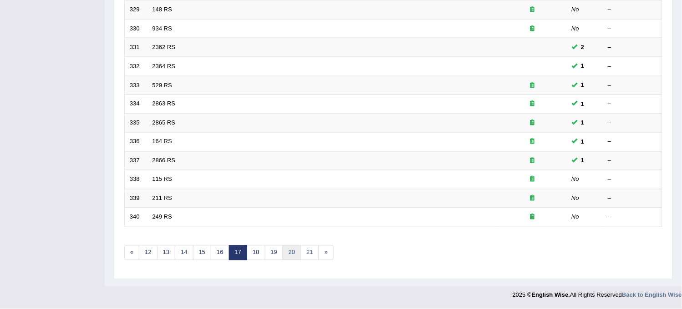
click at [293, 250] on link "20" at bounding box center [292, 253] width 18 height 15
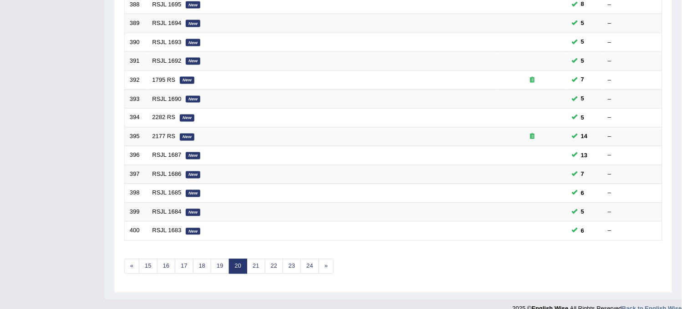
scroll to position [293, 0]
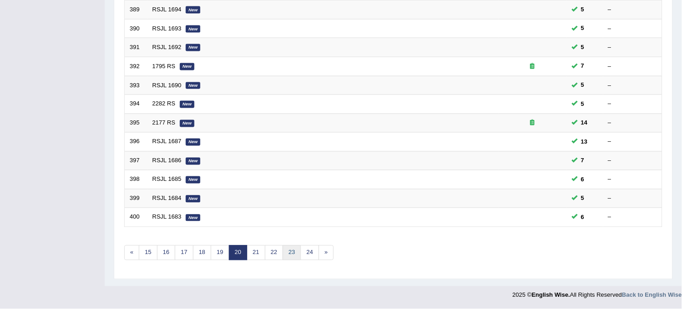
drag, startPoint x: 0, startPoint y: 0, endPoint x: 293, endPoint y: 250, distance: 385.0
click at [293, 250] on link "23" at bounding box center [292, 253] width 18 height 15
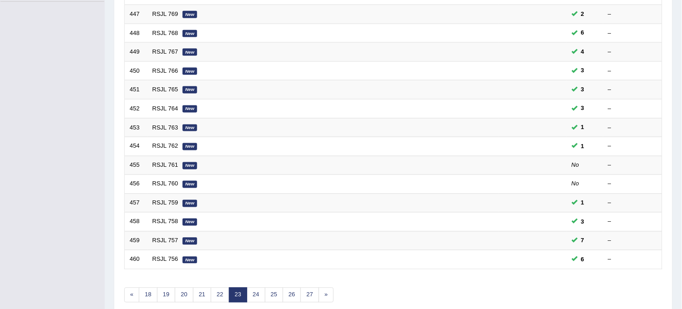
scroll to position [293, 0]
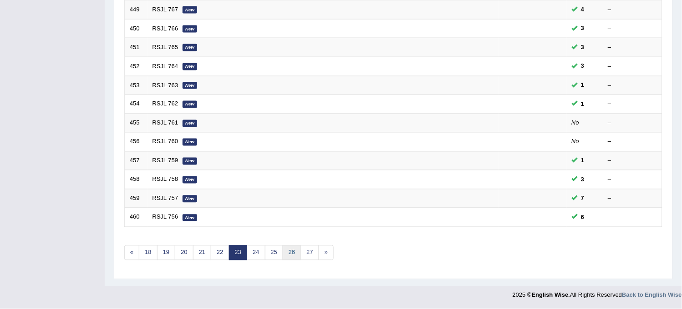
drag, startPoint x: 0, startPoint y: 0, endPoint x: 293, endPoint y: 250, distance: 385.0
click at [293, 250] on link "26" at bounding box center [292, 253] width 18 height 15
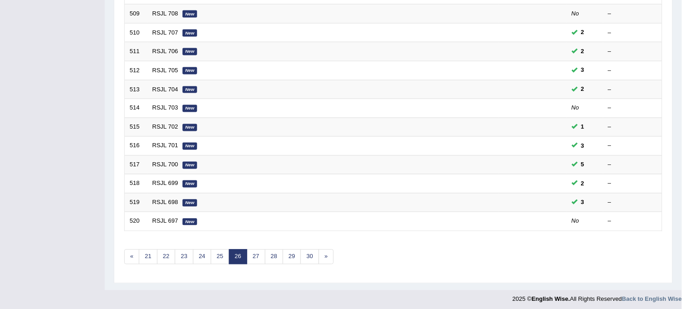
scroll to position [293, 0]
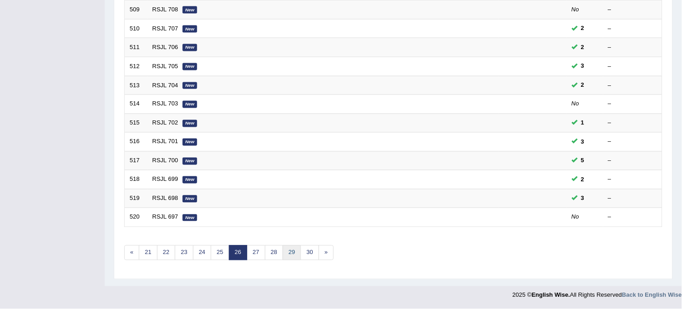
drag, startPoint x: 0, startPoint y: 0, endPoint x: 293, endPoint y: 250, distance: 385.0
click at [293, 250] on link "29" at bounding box center [292, 253] width 18 height 15
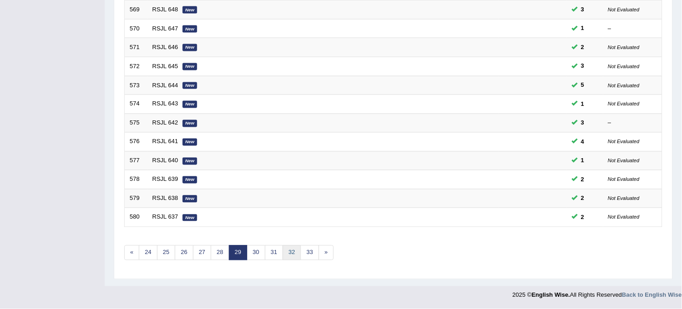
drag, startPoint x: 0, startPoint y: 0, endPoint x: 293, endPoint y: 250, distance: 385.0
click at [293, 250] on link "32" at bounding box center [292, 253] width 18 height 15
drag, startPoint x: 0, startPoint y: 0, endPoint x: 293, endPoint y: 250, distance: 385.0
click at [293, 250] on link "35" at bounding box center [292, 253] width 18 height 15
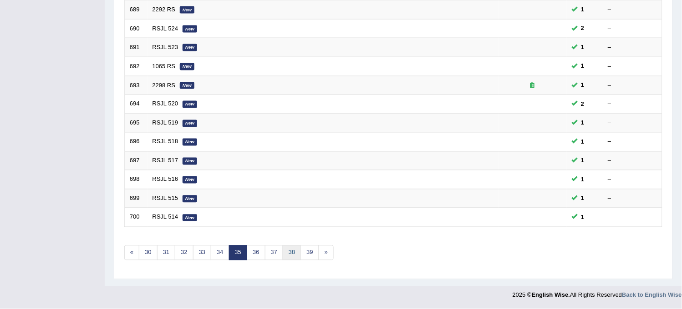
drag, startPoint x: 0, startPoint y: 0, endPoint x: 293, endPoint y: 250, distance: 385.0
click at [293, 250] on link "38" at bounding box center [292, 253] width 18 height 15
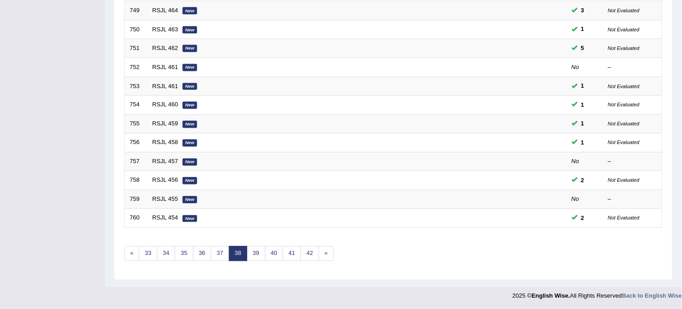
scroll to position [293, 0]
click at [293, 251] on link "41" at bounding box center [292, 253] width 18 height 15
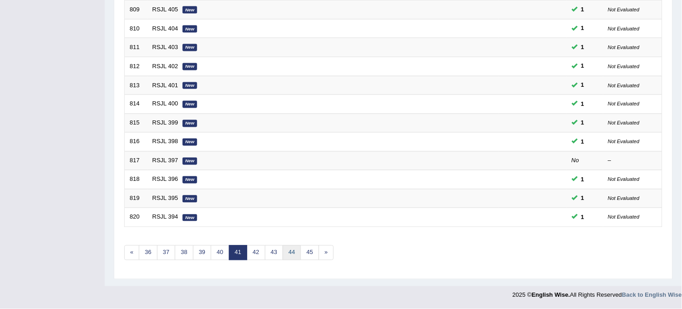
drag, startPoint x: 0, startPoint y: 0, endPoint x: 293, endPoint y: 251, distance: 385.6
click at [293, 251] on link "44" at bounding box center [292, 253] width 18 height 15
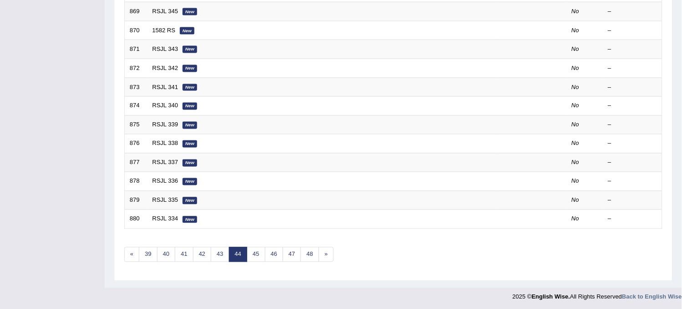
scroll to position [293, 0]
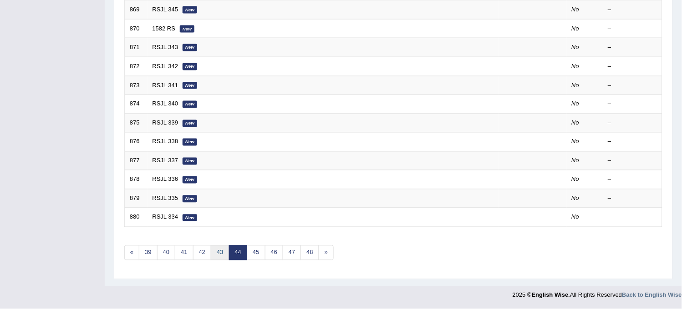
click at [215, 253] on link "43" at bounding box center [220, 253] width 18 height 15
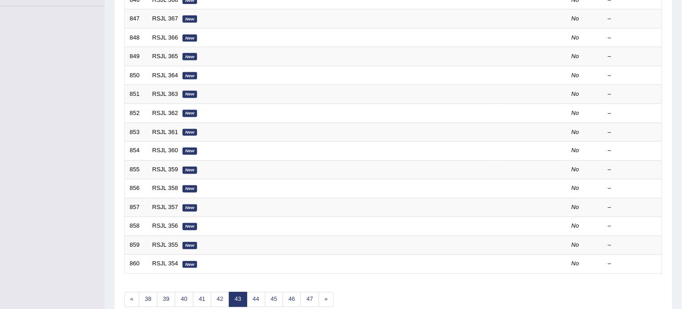
scroll to position [253, 0]
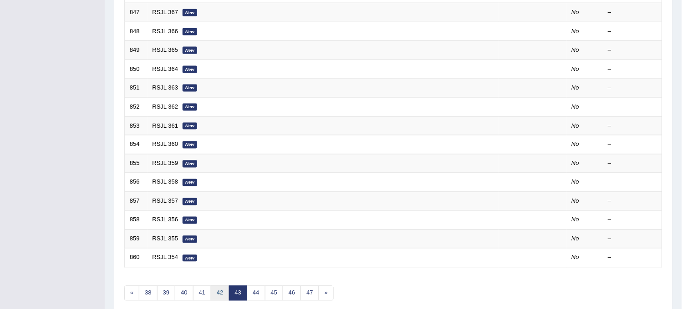
click at [211, 293] on link "42" at bounding box center [220, 293] width 18 height 15
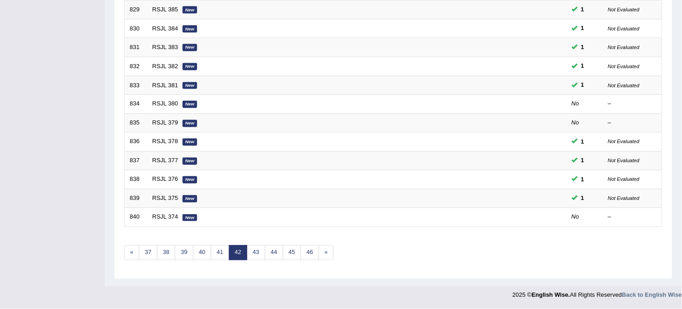
scroll to position [293, 0]
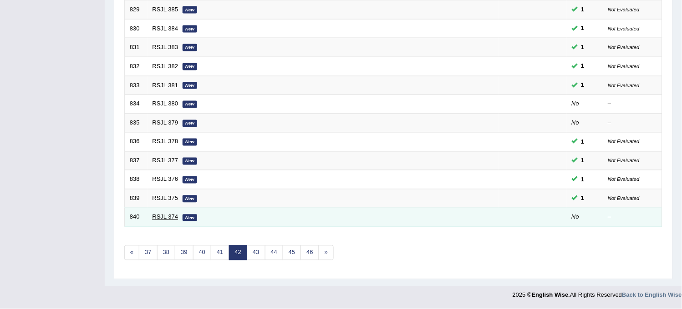
click at [173, 218] on link "RSJL 374" at bounding box center [165, 217] width 26 height 7
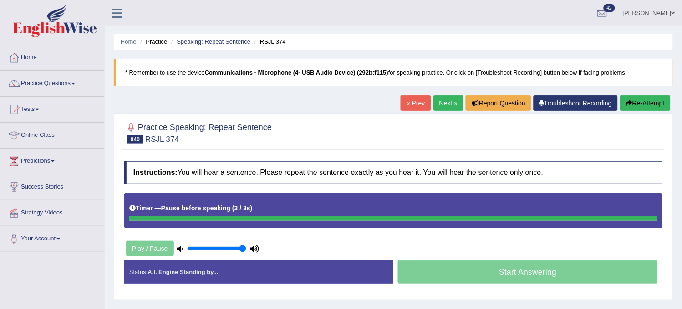
click at [640, 107] on button "Re-Attempt" at bounding box center [645, 103] width 51 height 15
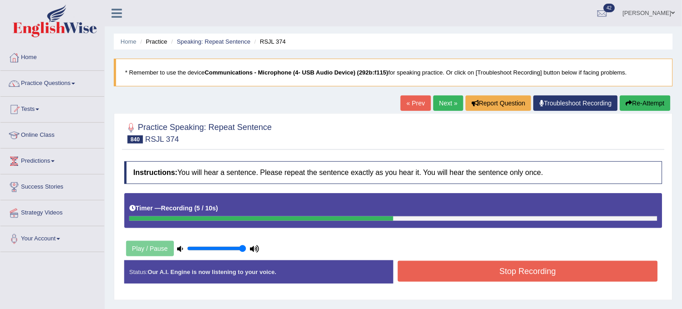
click at [543, 271] on button "Stop Recording" at bounding box center [528, 271] width 260 height 21
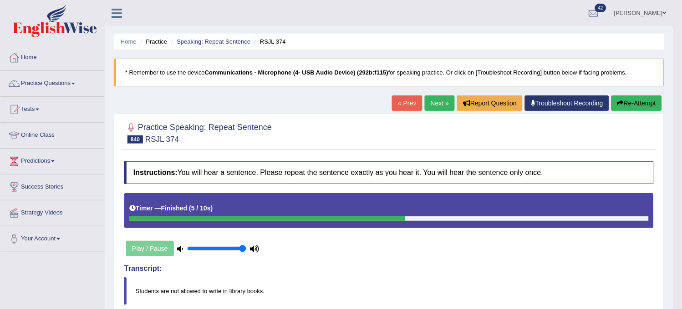
click at [435, 101] on link "Next »" at bounding box center [440, 103] width 30 height 15
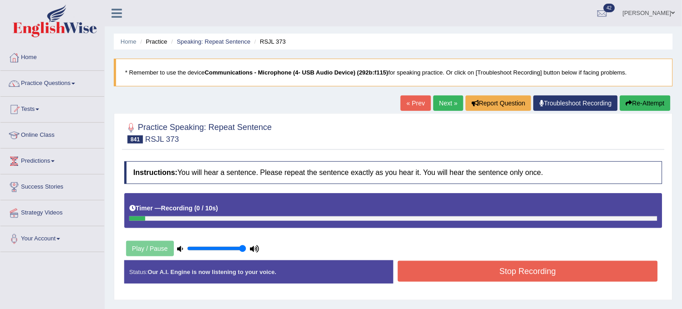
click at [631, 106] on button "Re-Attempt" at bounding box center [645, 103] width 51 height 15
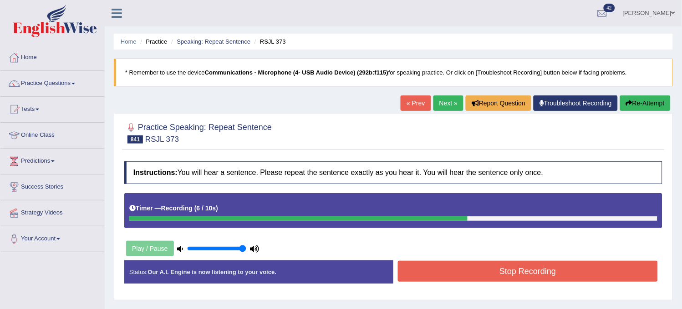
click at [540, 271] on button "Stop Recording" at bounding box center [528, 271] width 260 height 21
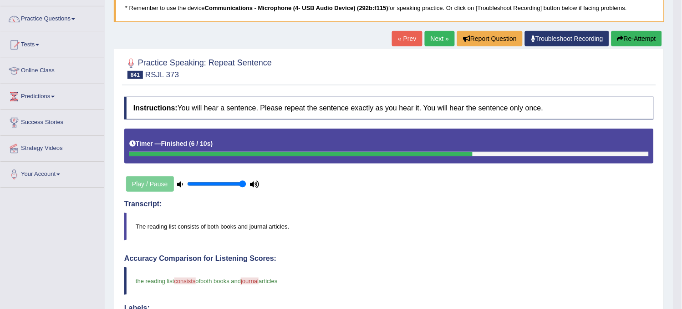
scroll to position [51, 0]
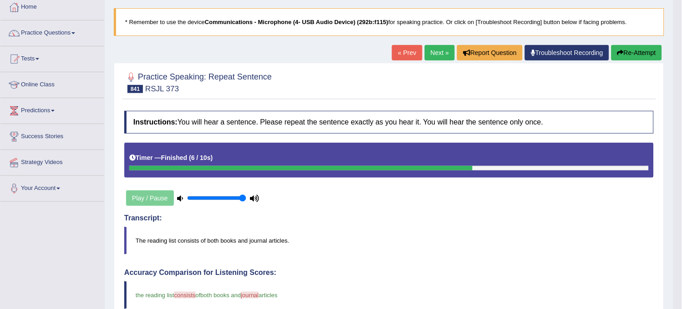
click at [638, 57] on button "Re-Attempt" at bounding box center [636, 52] width 51 height 15
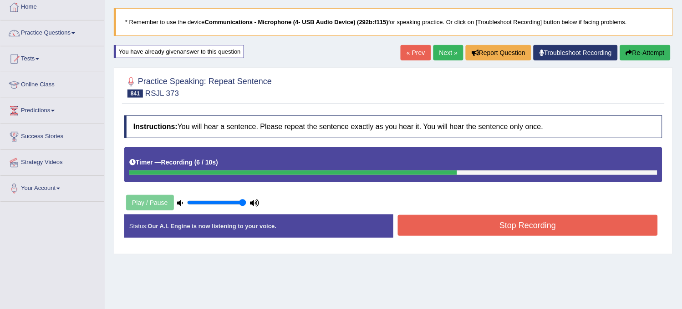
click at [553, 218] on button "Stop Recording" at bounding box center [528, 225] width 260 height 21
